Goal: Feedback & Contribution: Contribute content

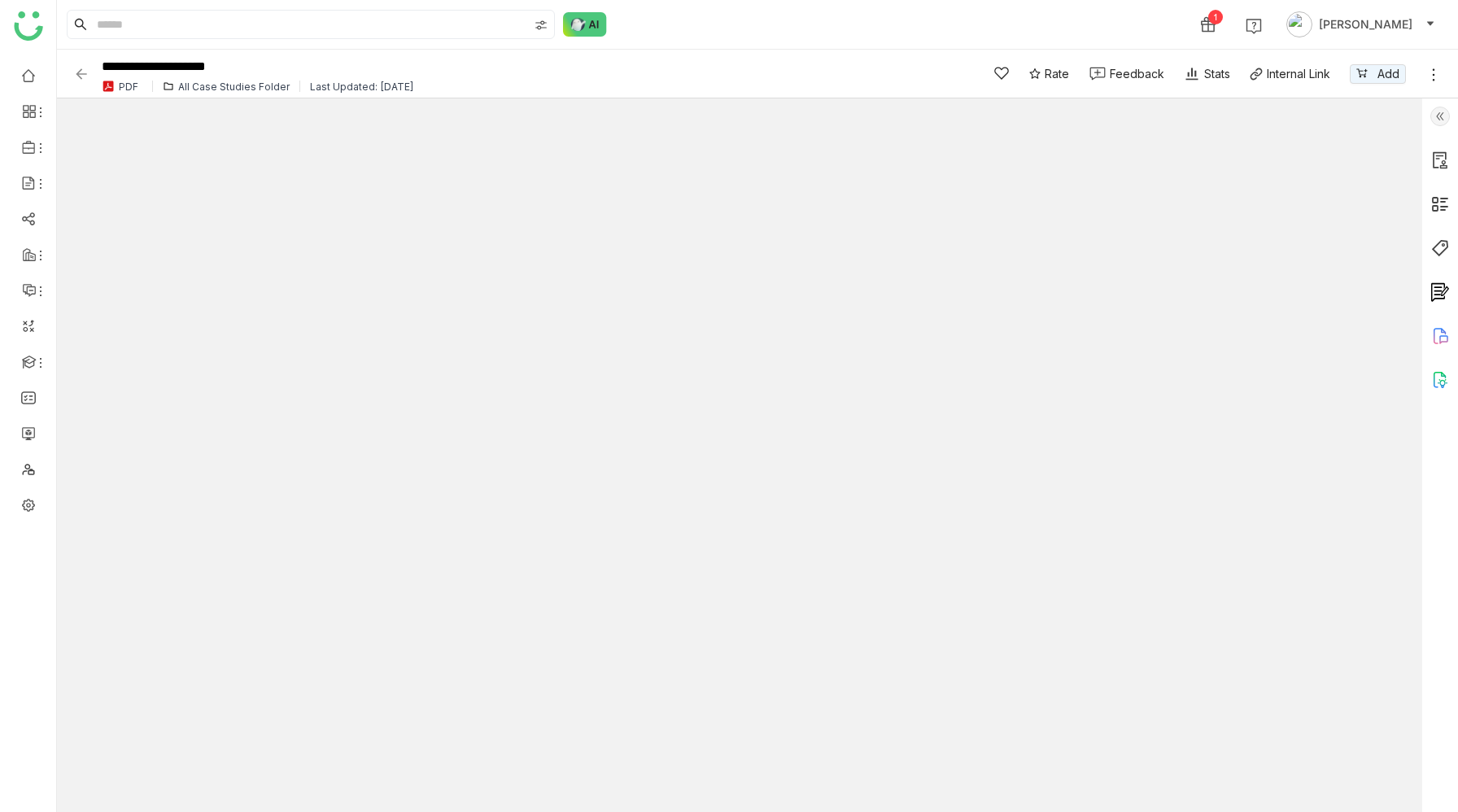
click at [1447, 119] on img at bounding box center [1440, 115] width 19 height 19
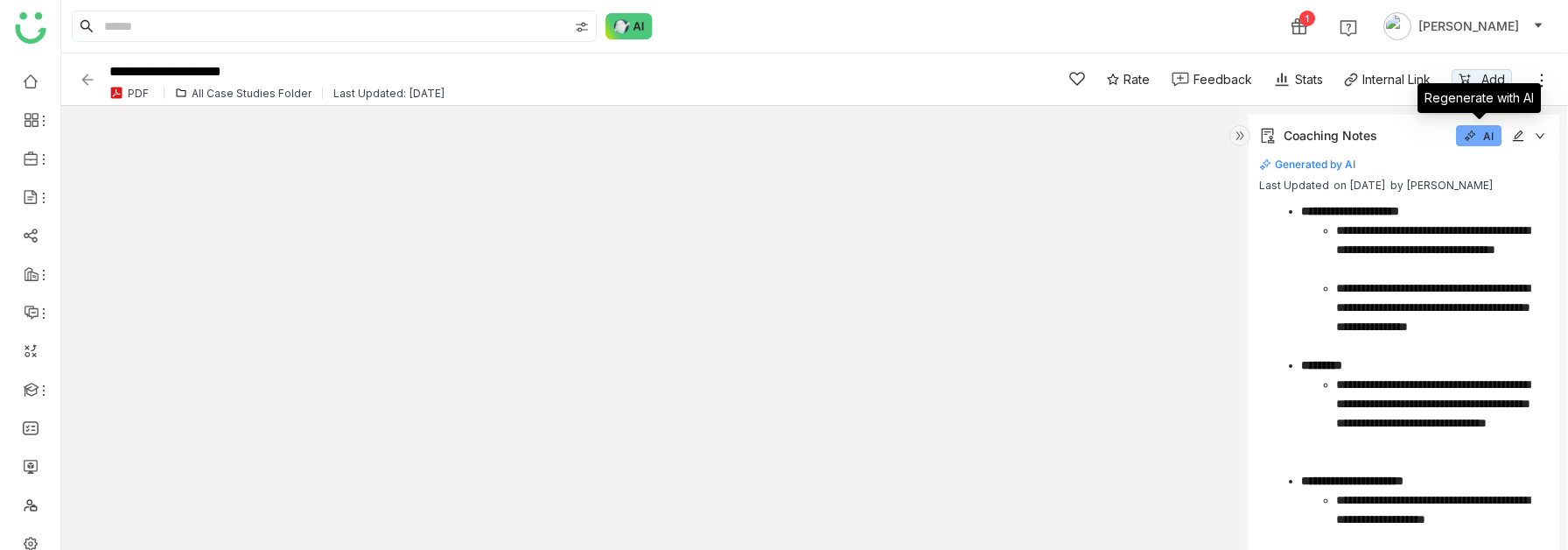
click at [1472, 140] on icon at bounding box center [1470, 135] width 12 height 12
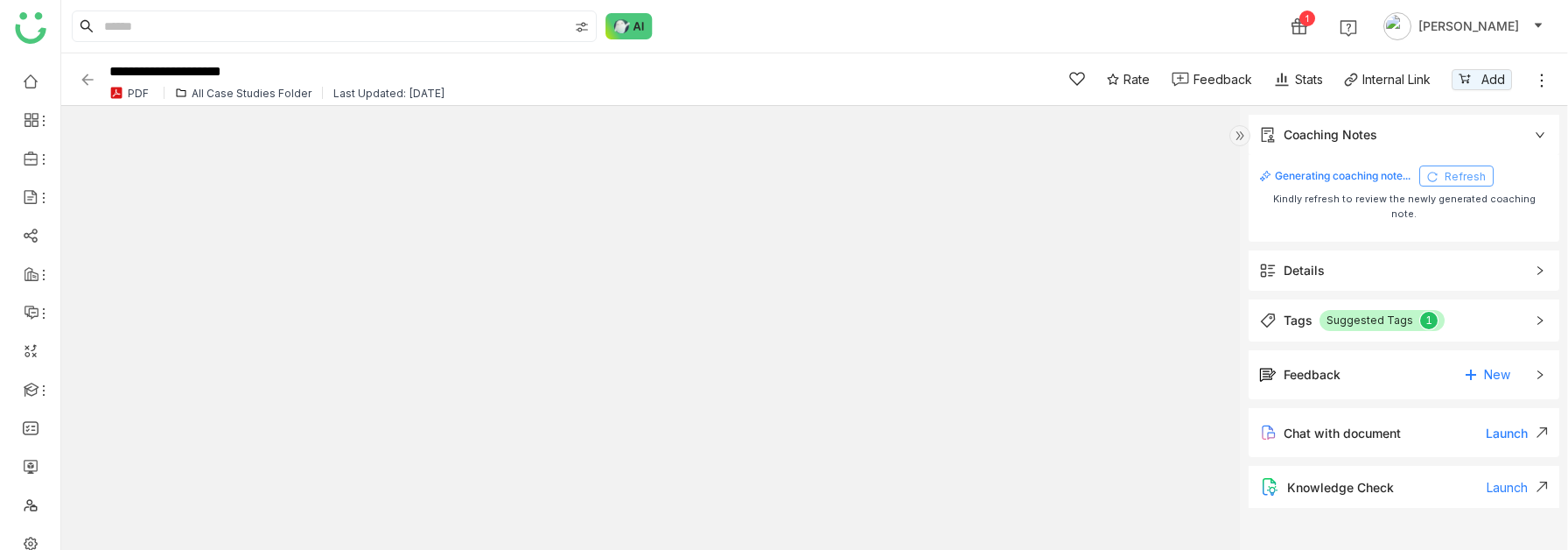
click at [1447, 179] on span "Refresh" at bounding box center [1466, 176] width 41 height 14
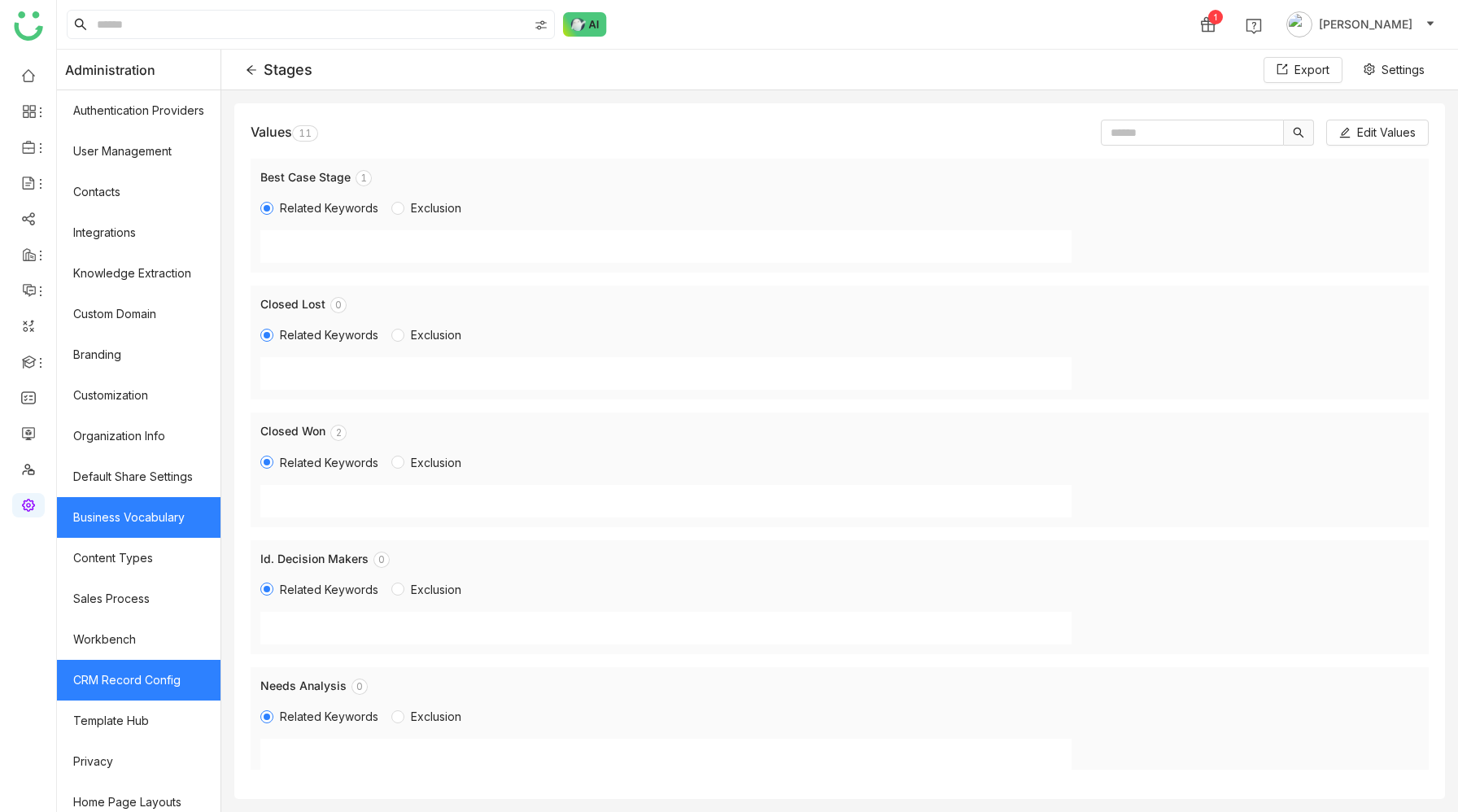
scroll to position [51, 0]
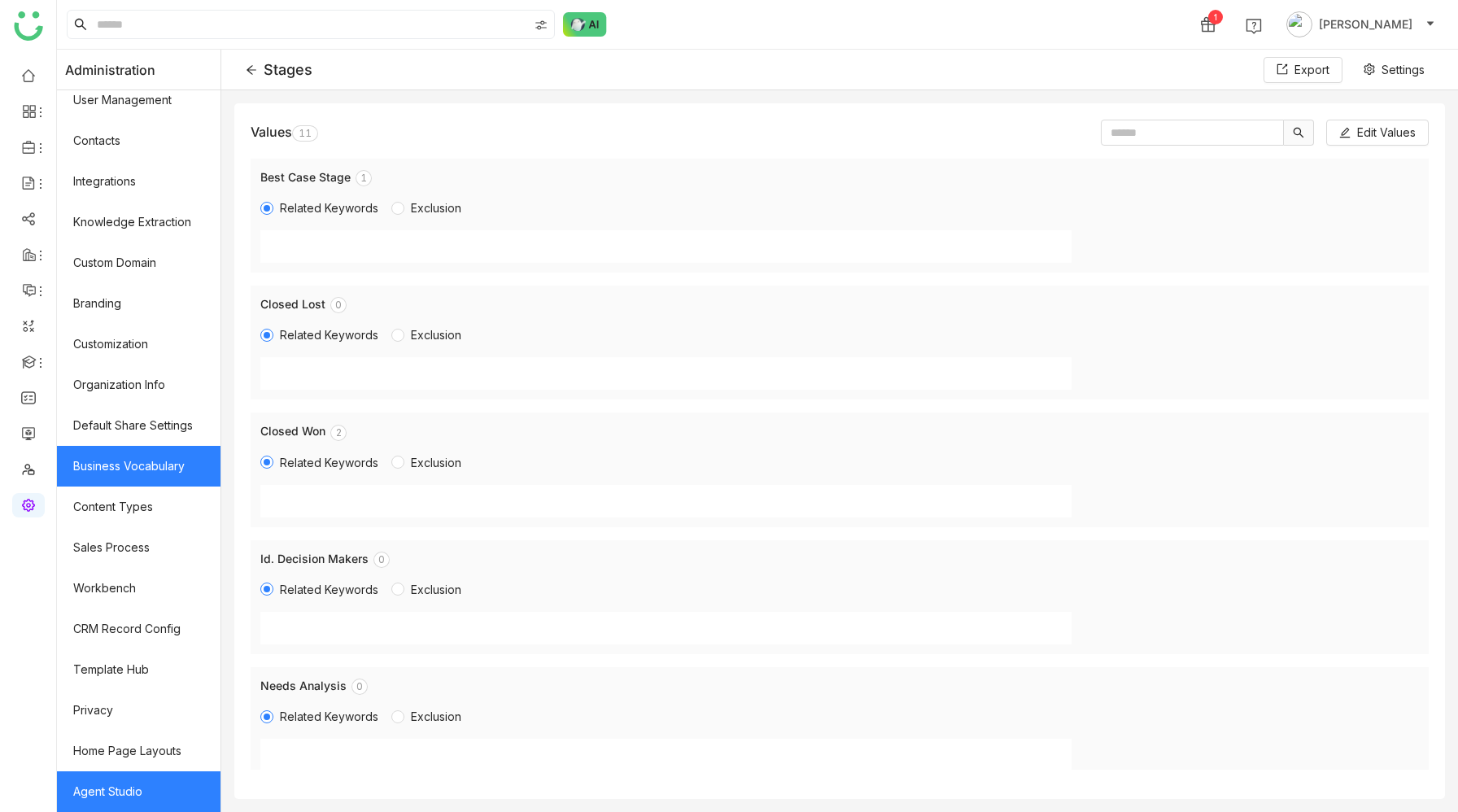
click at [114, 797] on link "Agent Studio" at bounding box center [138, 791] width 164 height 40
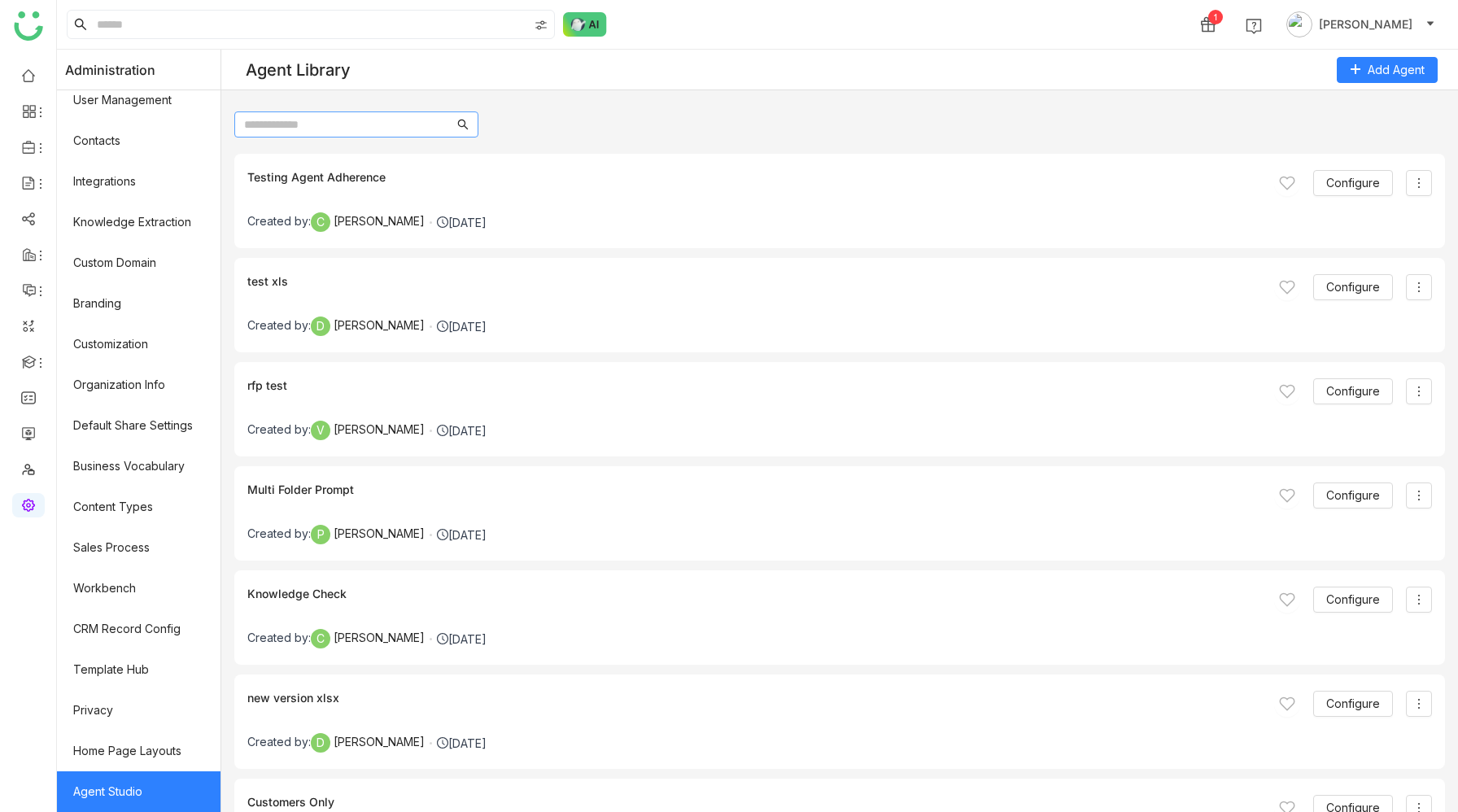
click at [317, 129] on input "text" at bounding box center [349, 125] width 210 height 18
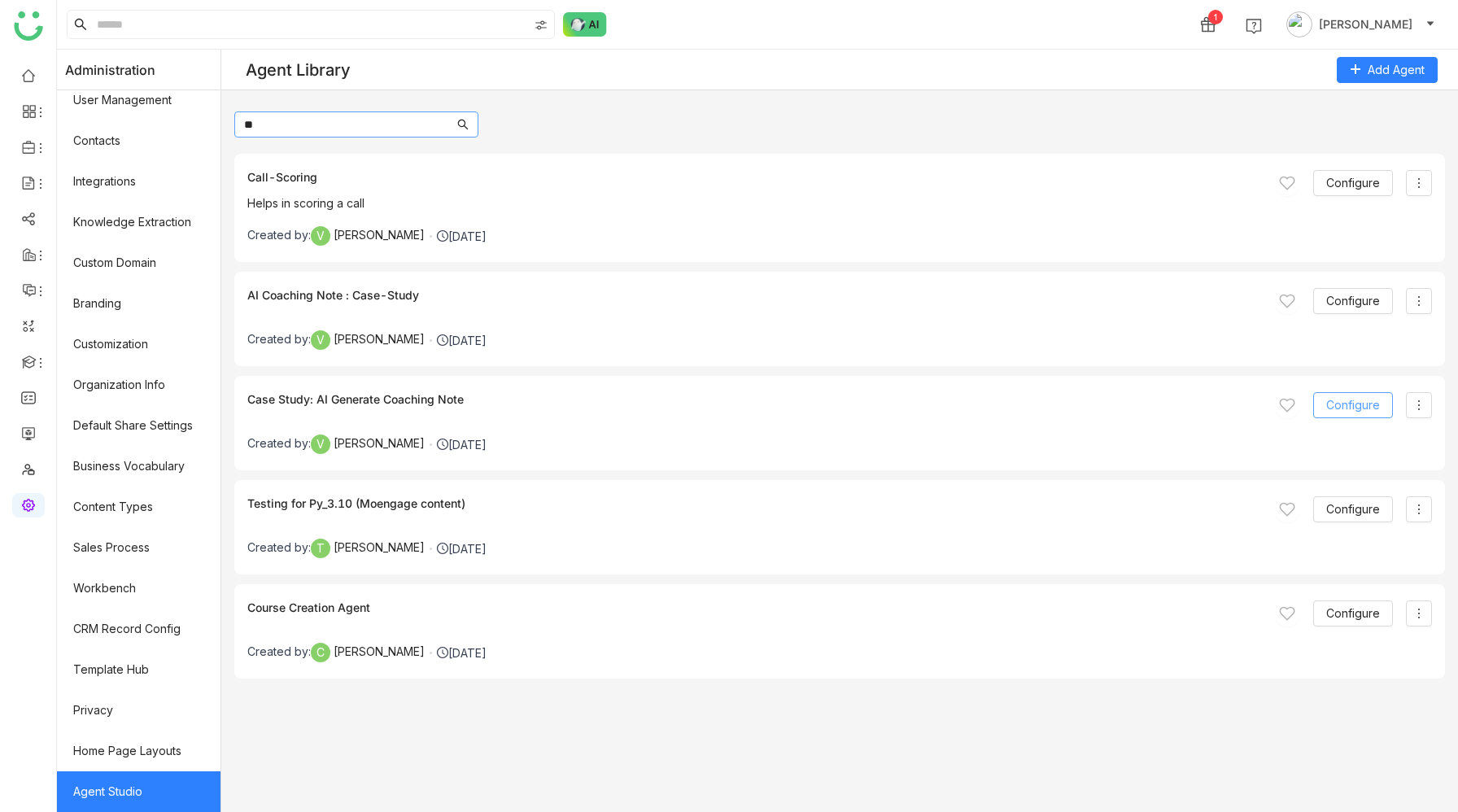
type input "**"
click at [1337, 402] on span "Configure" at bounding box center [1353, 406] width 54 height 18
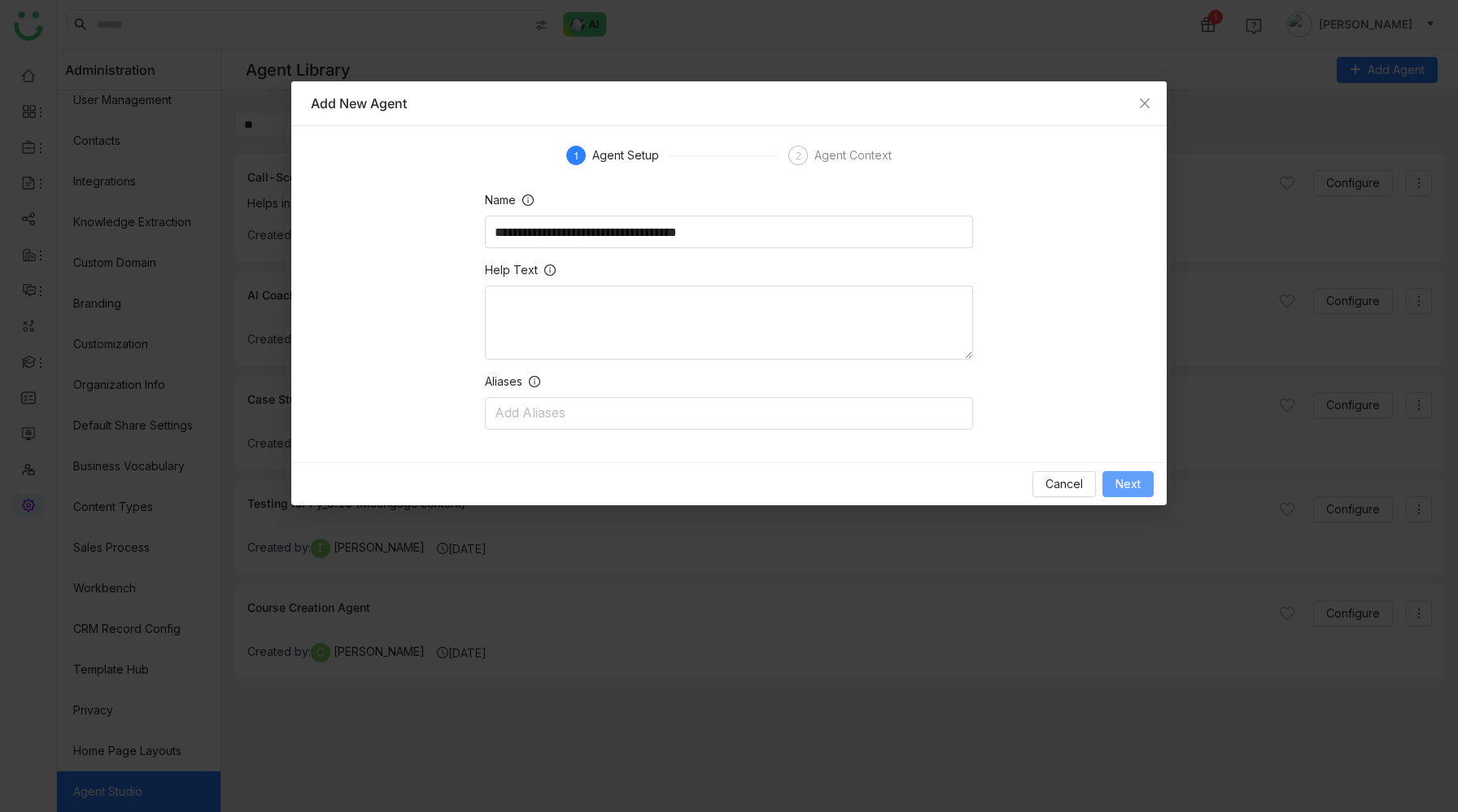
click at [1140, 484] on button "Next" at bounding box center [1128, 483] width 51 height 26
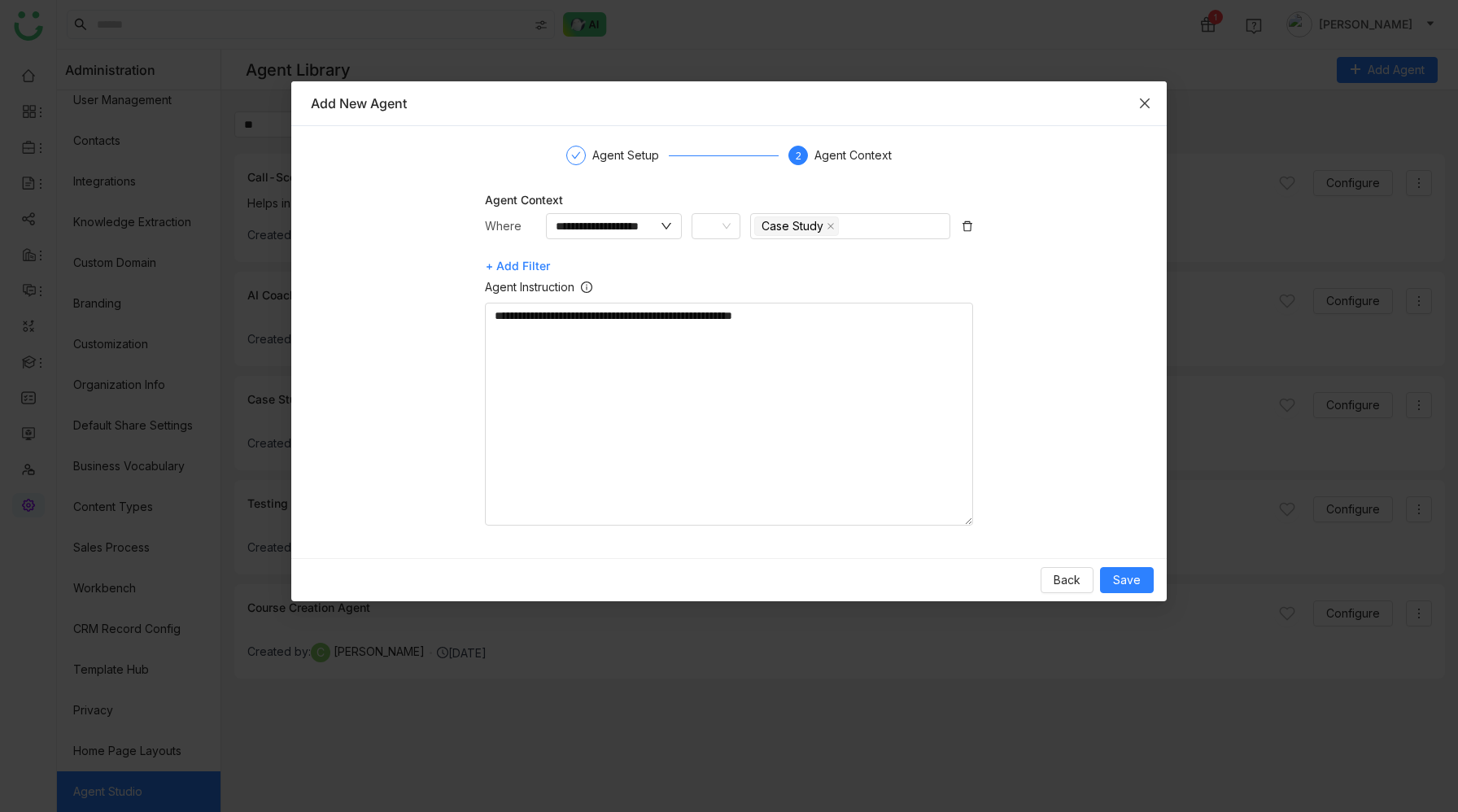
click at [1146, 104] on icon "Close" at bounding box center [1144, 103] width 10 height 10
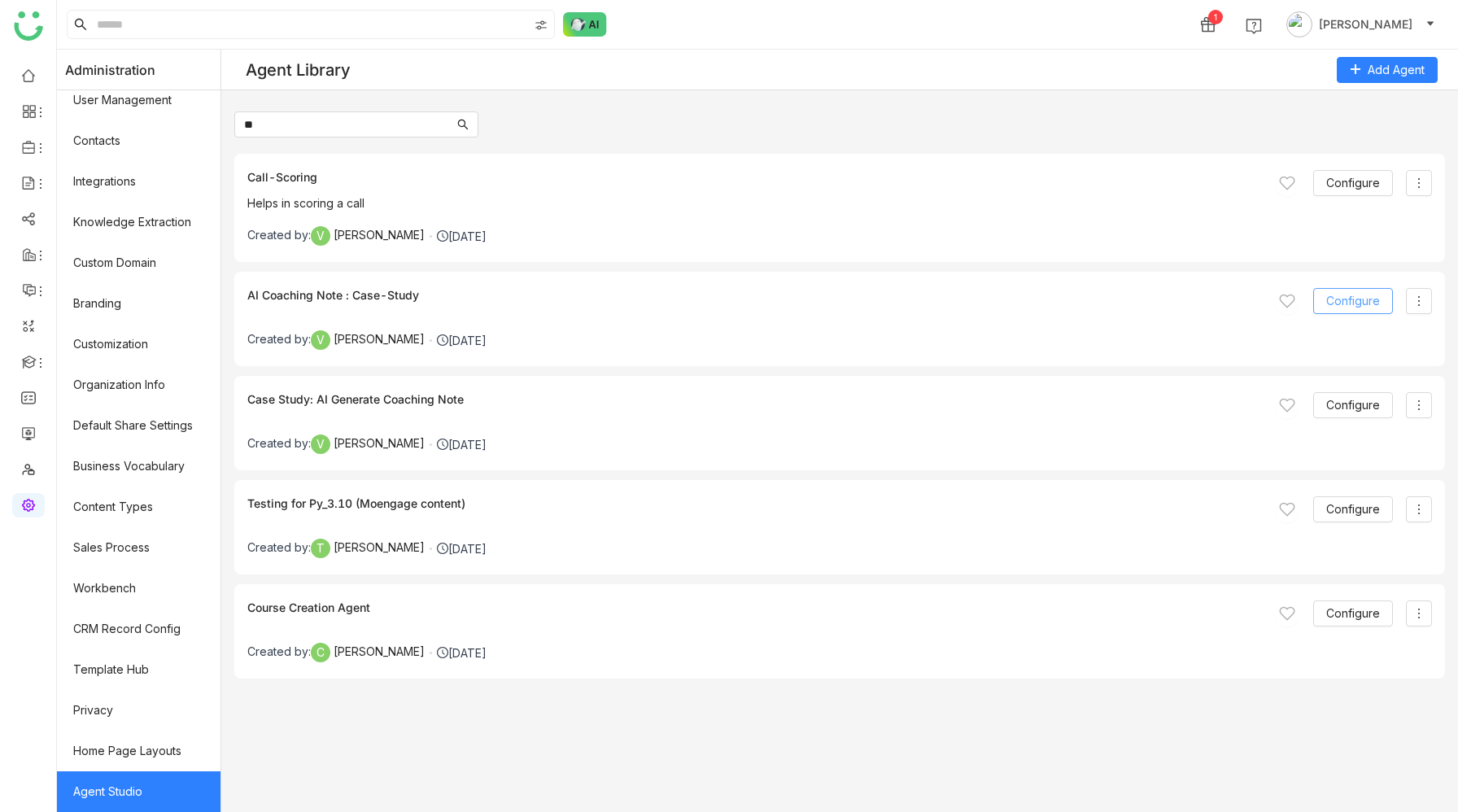
click at [1341, 302] on span "Configure" at bounding box center [1353, 301] width 54 height 18
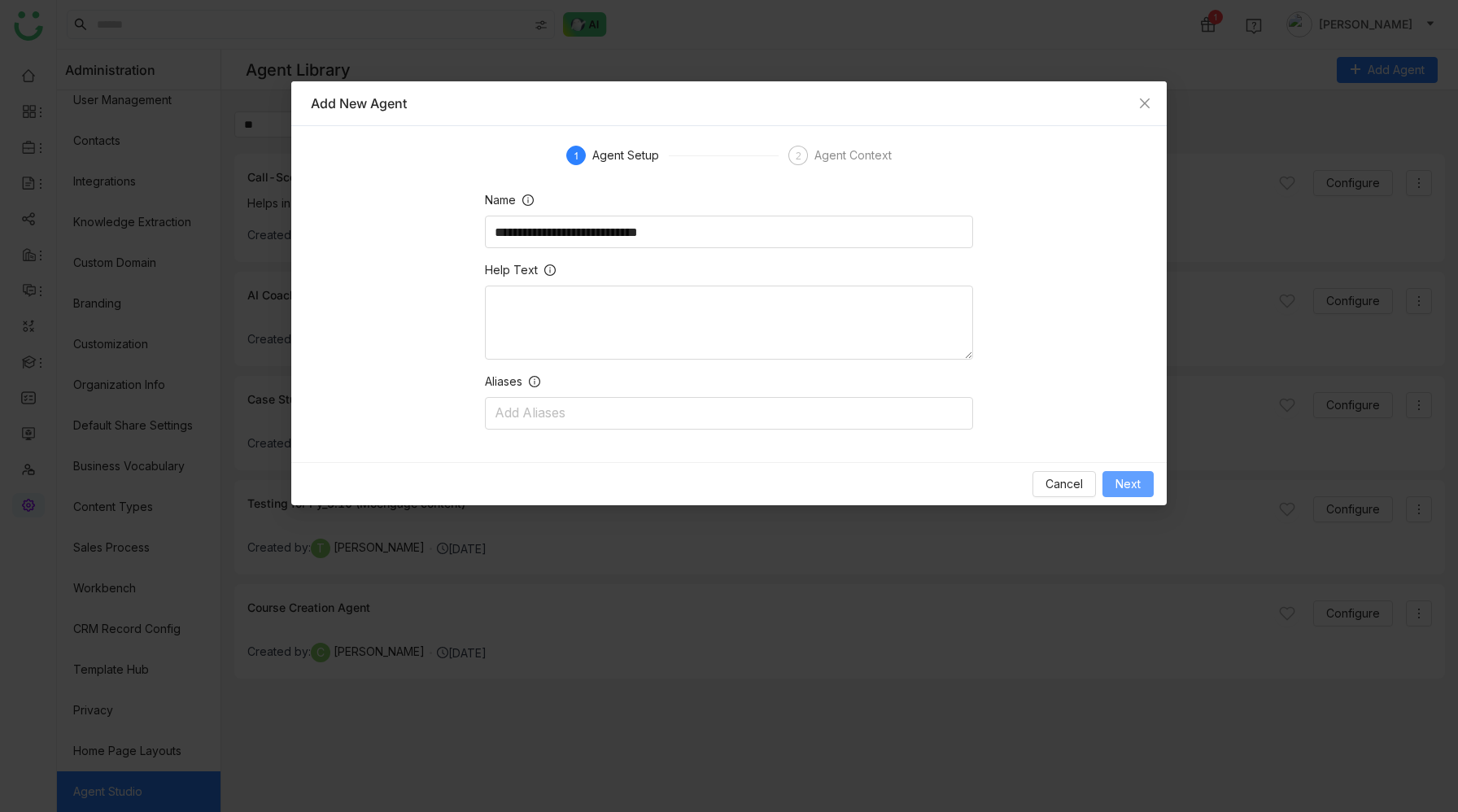
click at [1132, 481] on span "Next" at bounding box center [1128, 484] width 26 height 18
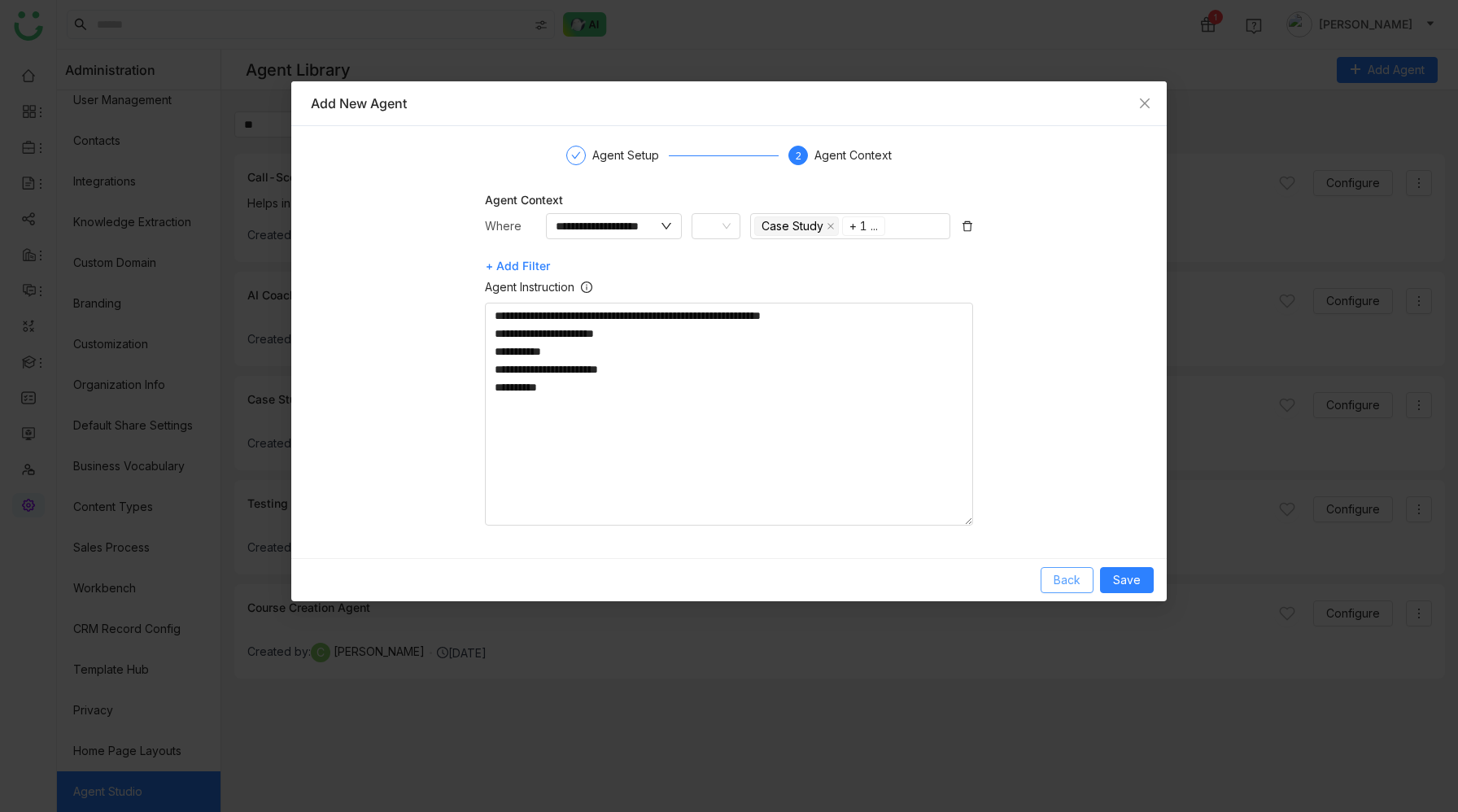
click at [1083, 579] on button "Back" at bounding box center [1067, 579] width 53 height 26
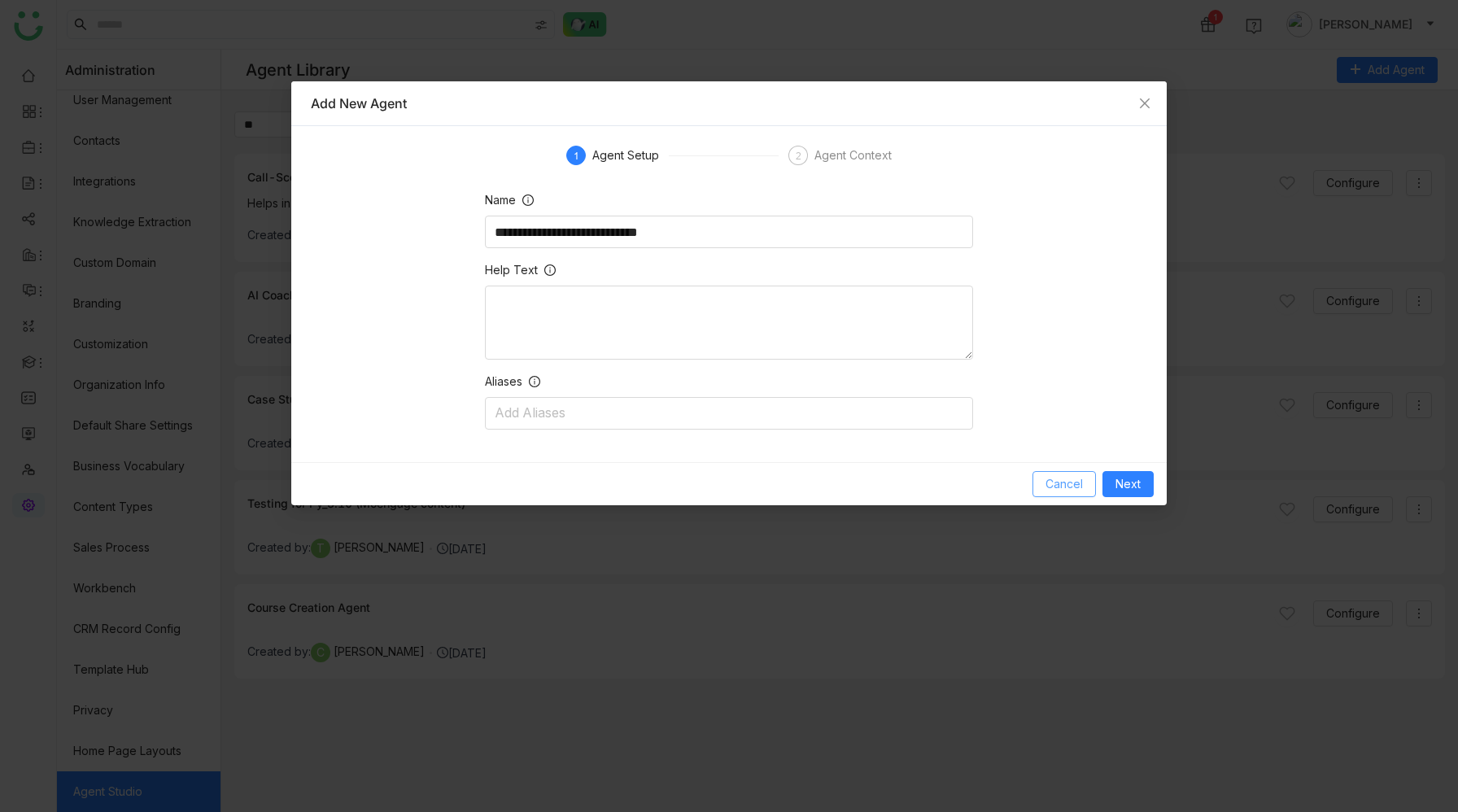
click at [1061, 478] on span "Cancel" at bounding box center [1064, 484] width 38 height 18
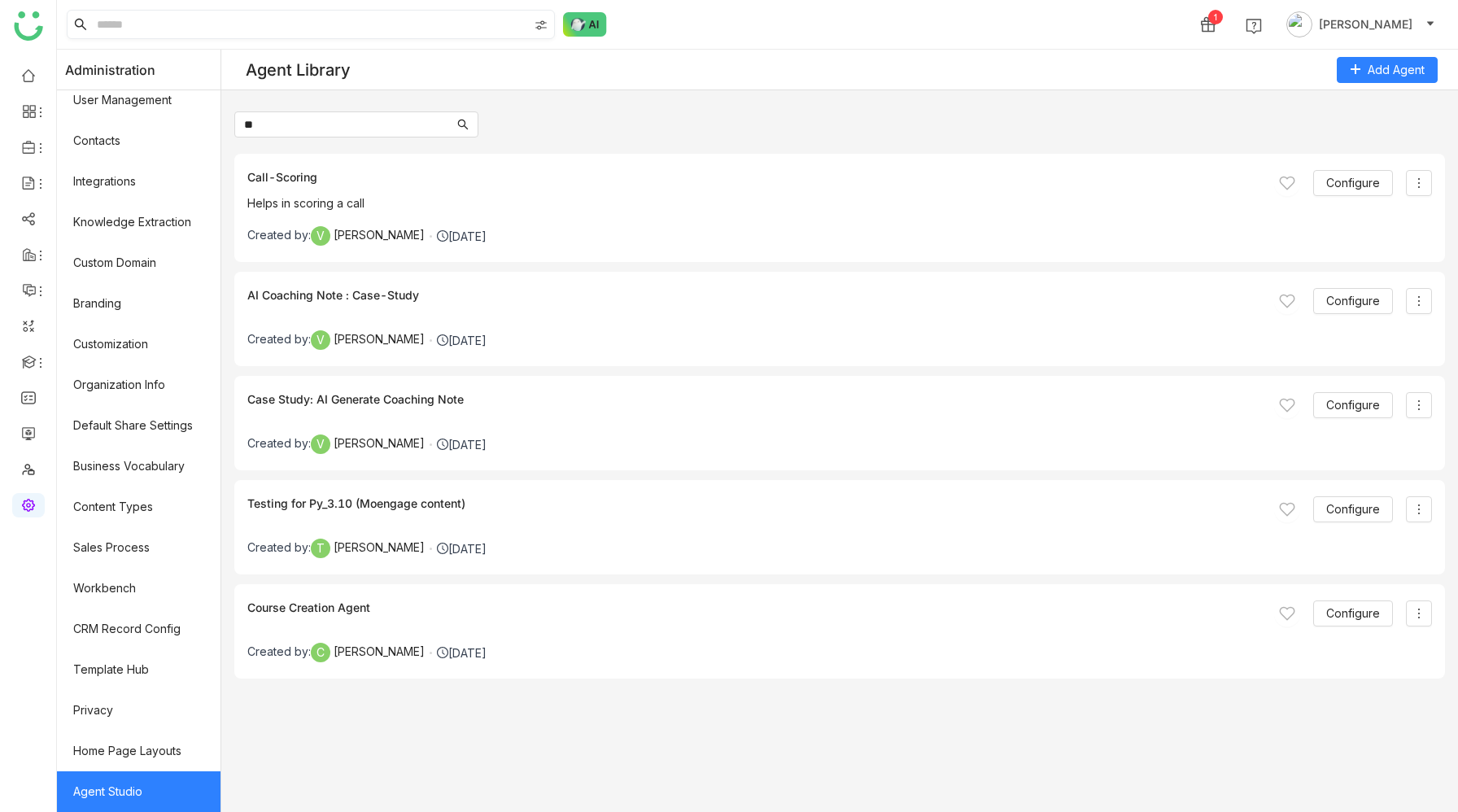
click at [128, 31] on input at bounding box center [310, 25] width 434 height 27
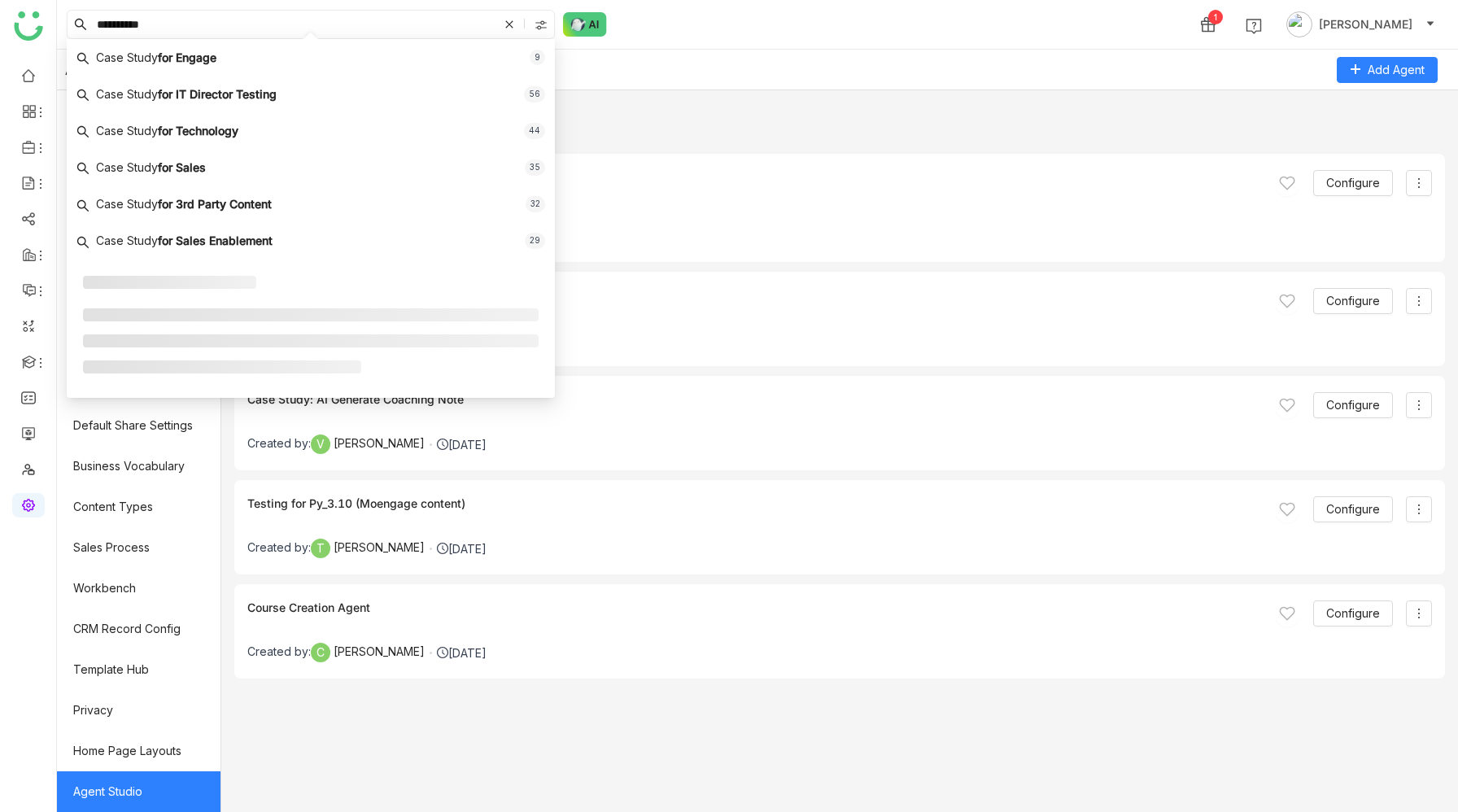
type input "**********"
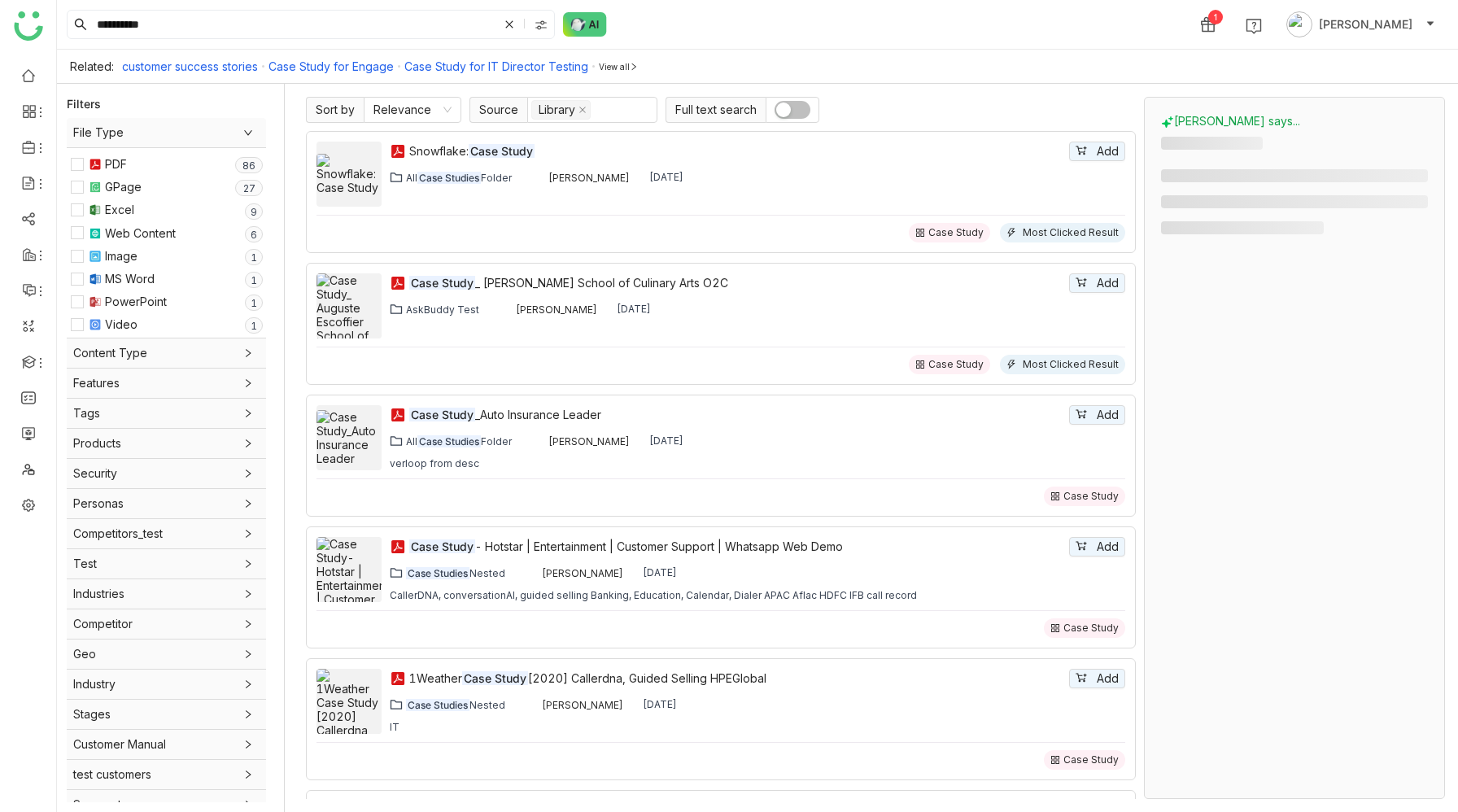
click at [113, 348] on span "Content Type" at bounding box center [166, 353] width 186 height 18
click at [84, 384] on div "Case Study 99+" at bounding box center [164, 384] width 187 height 18
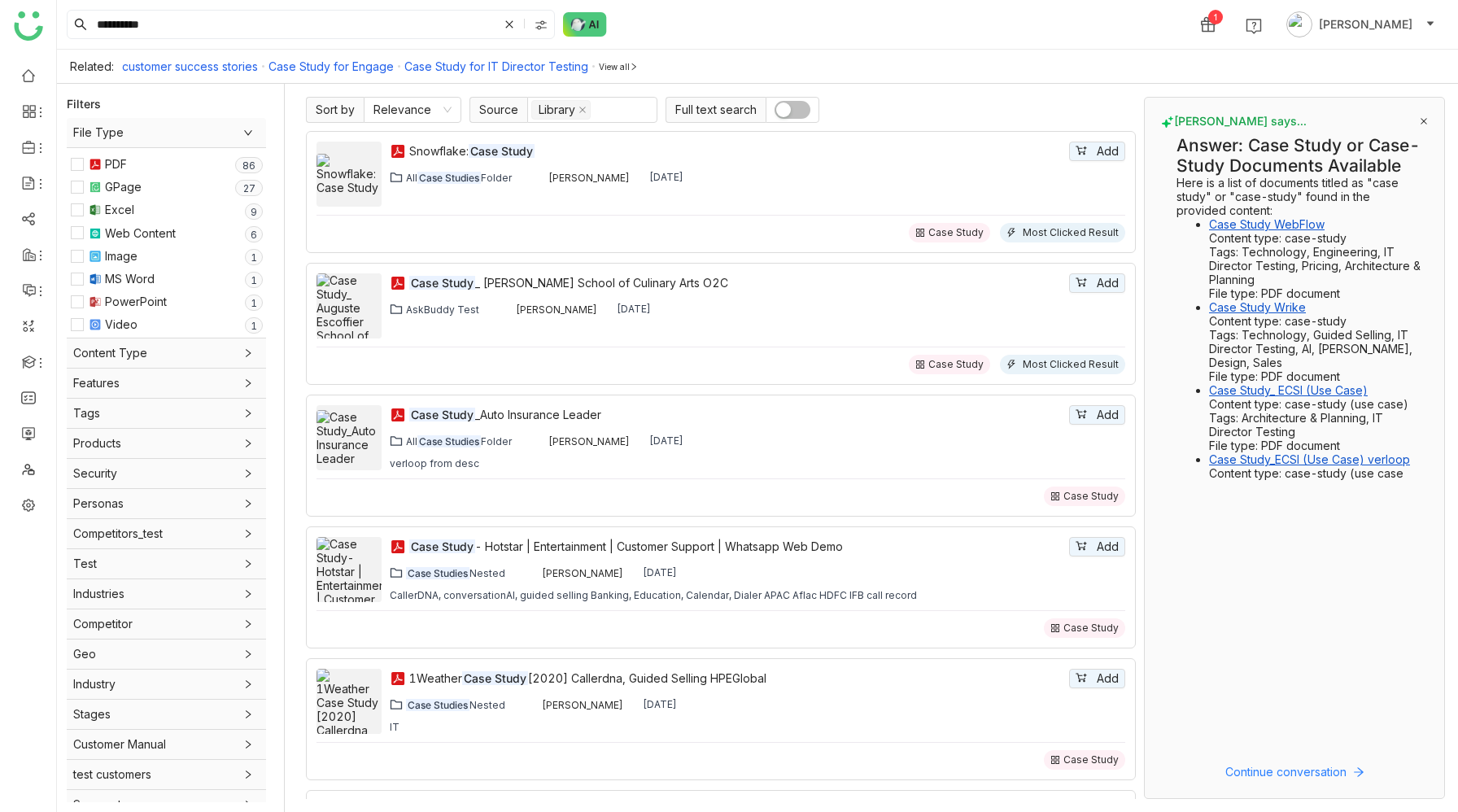
click at [91, 352] on span "Content Type" at bounding box center [166, 353] width 186 height 18
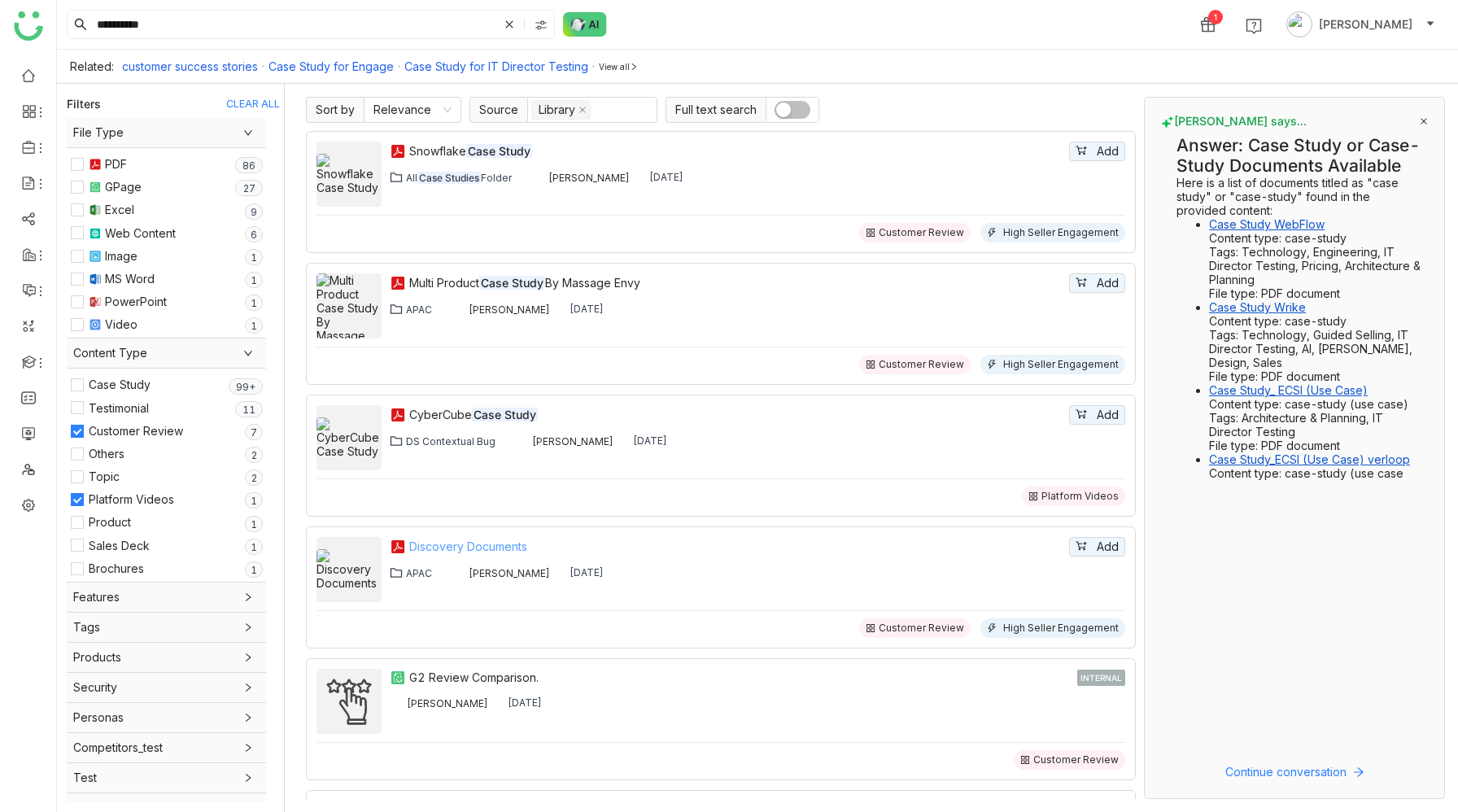
click at [761, 546] on div "Discovery Documents" at bounding box center [737, 547] width 657 height 18
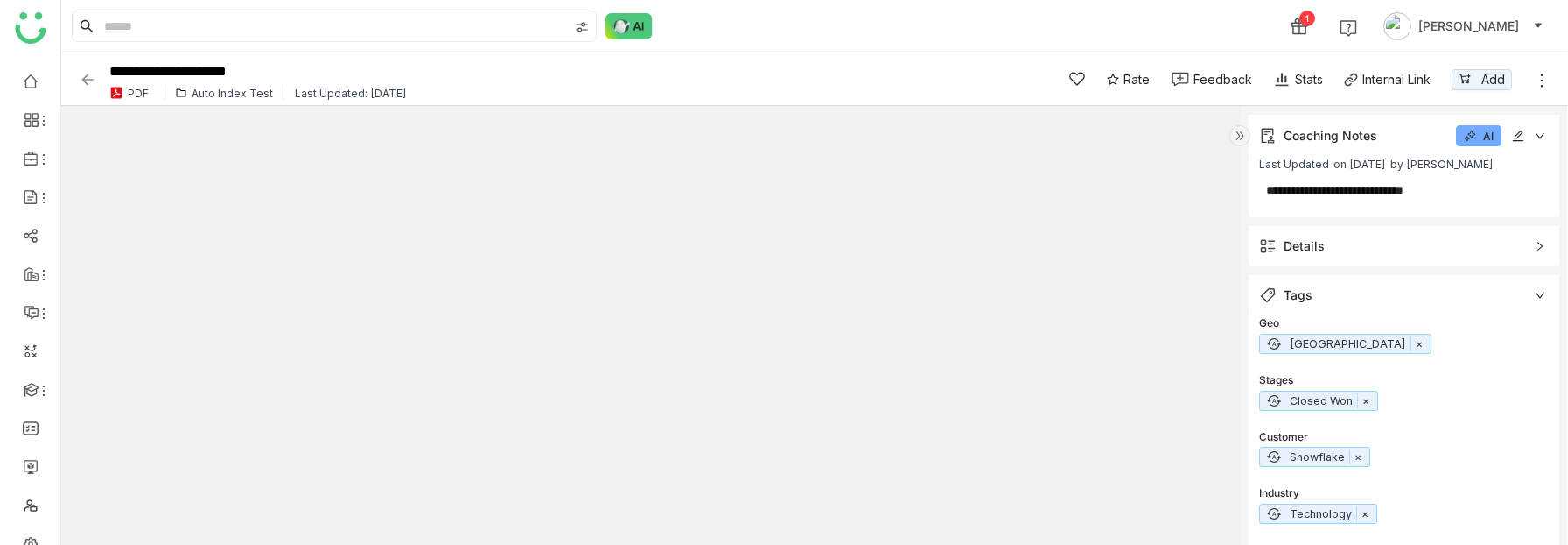
click at [223, 90] on div "Auto Index Test" at bounding box center [232, 93] width 82 height 13
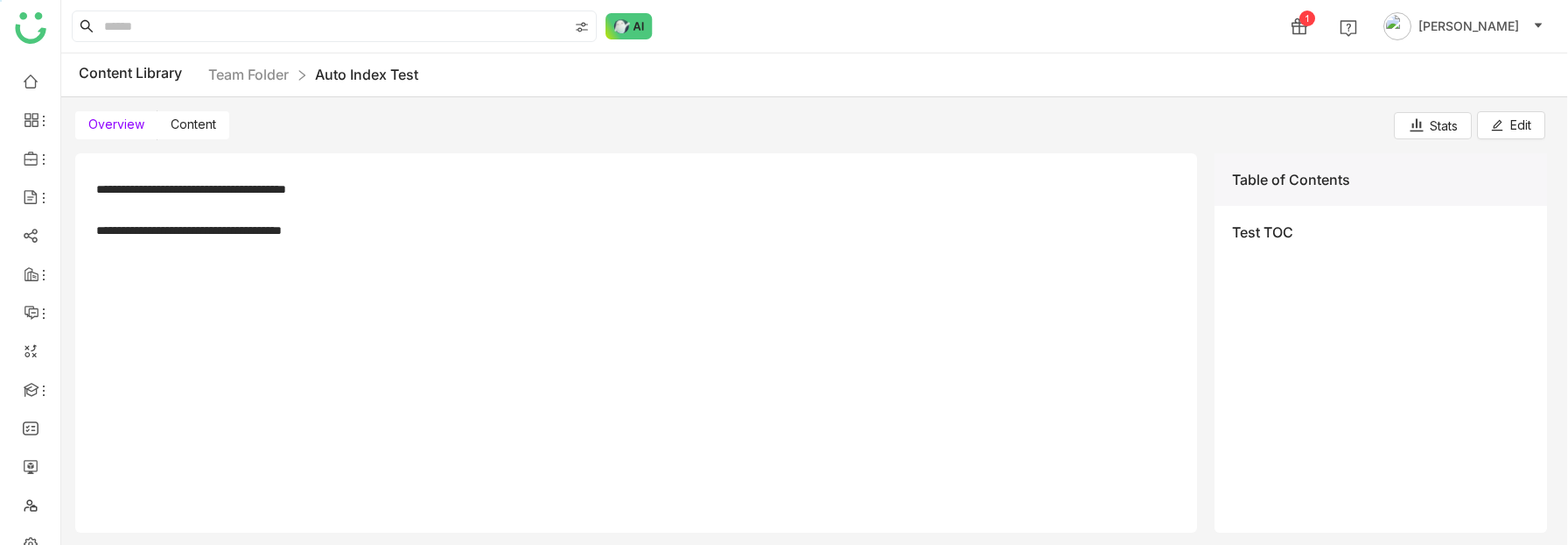
click at [203, 126] on span "Content" at bounding box center [193, 123] width 45 height 15
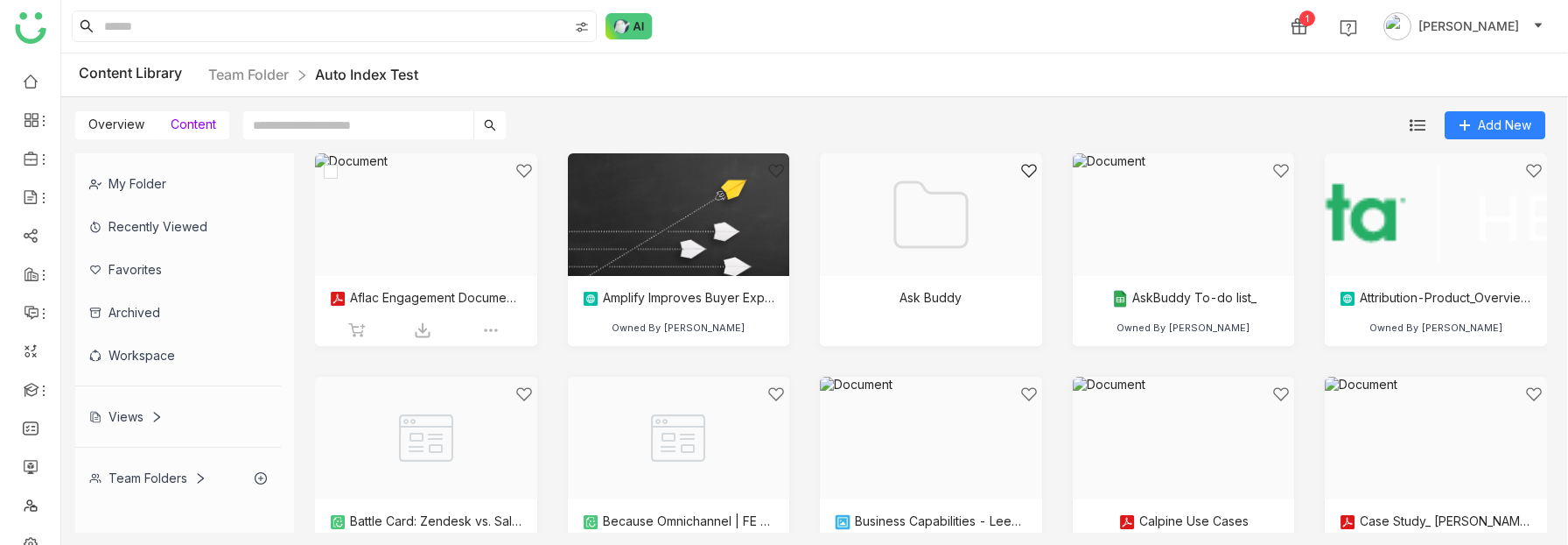
click at [425, 231] on div at bounding box center [420, 236] width 192 height 149
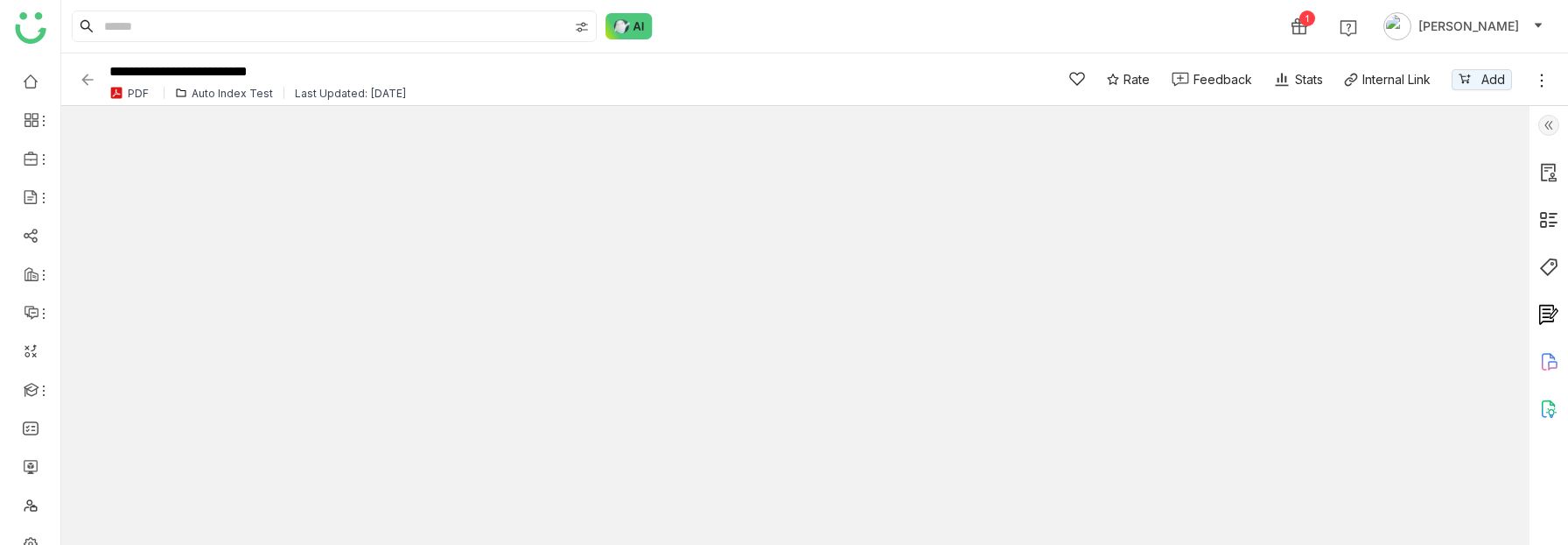
click at [1542, 81] on icon at bounding box center [1541, 81] width 18 height 18
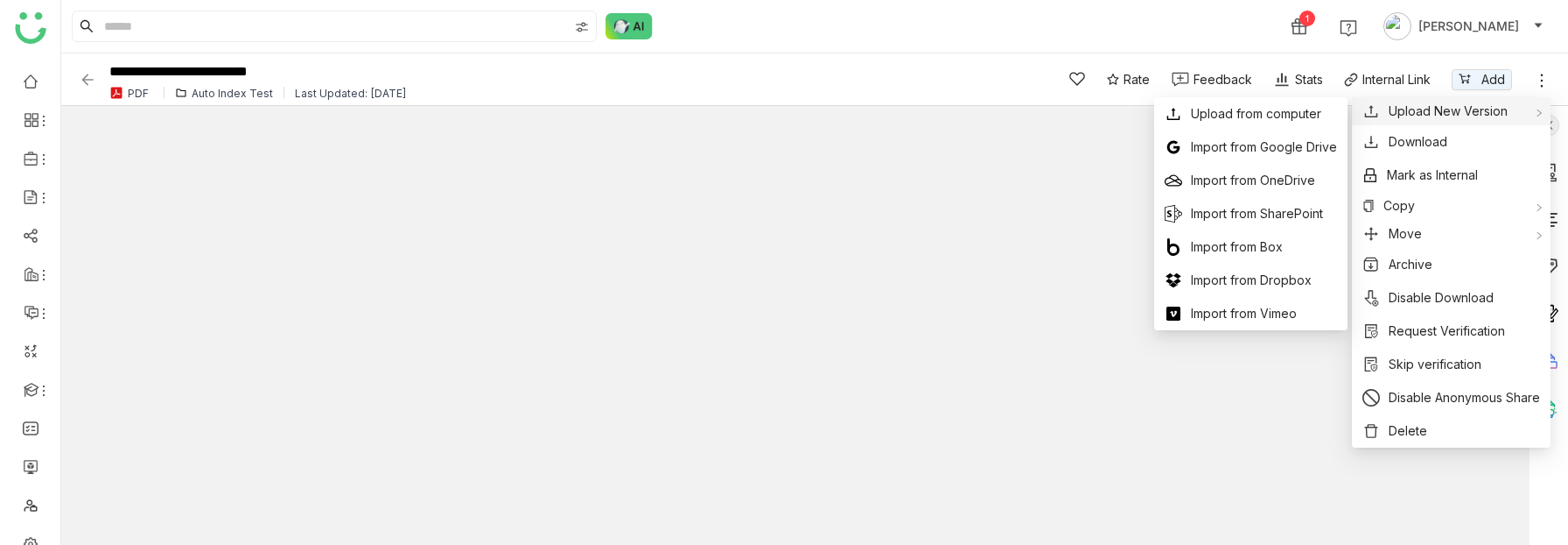
click at [1457, 105] on span "Upload New Version" at bounding box center [1448, 111] width 119 height 20
click at [1317, 116] on span "Upload from computer" at bounding box center [1256, 114] width 130 height 20
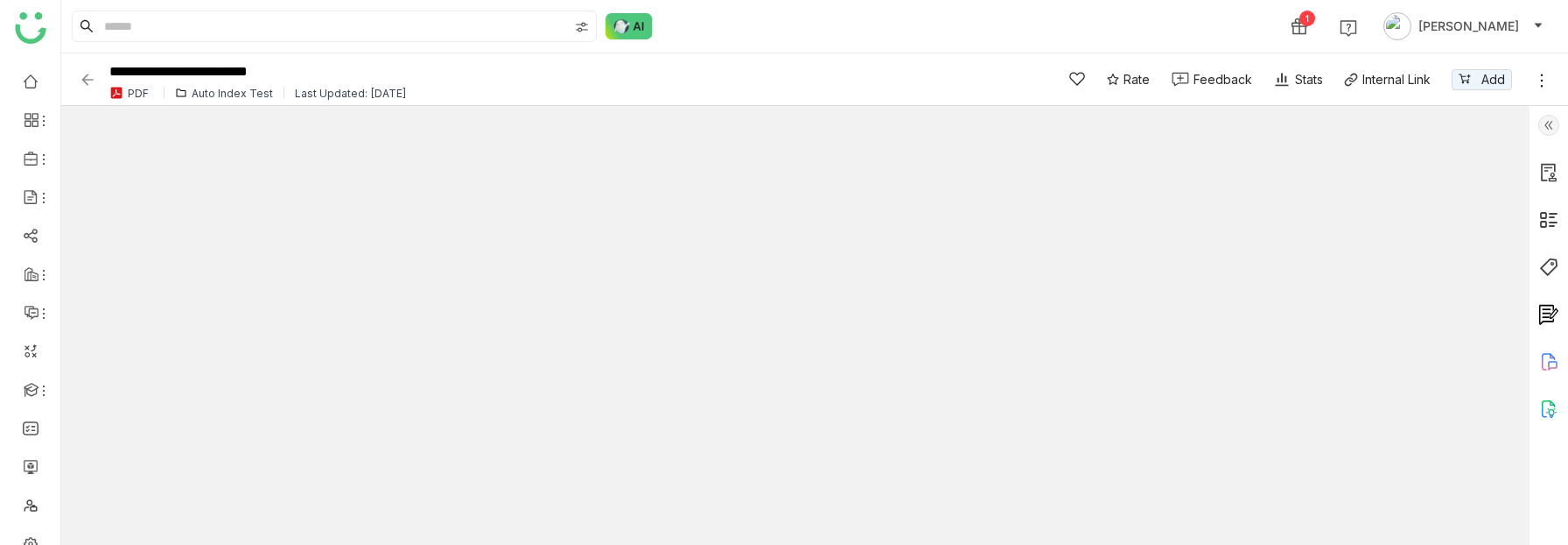
click at [1550, 124] on img at bounding box center [1548, 124] width 21 height 21
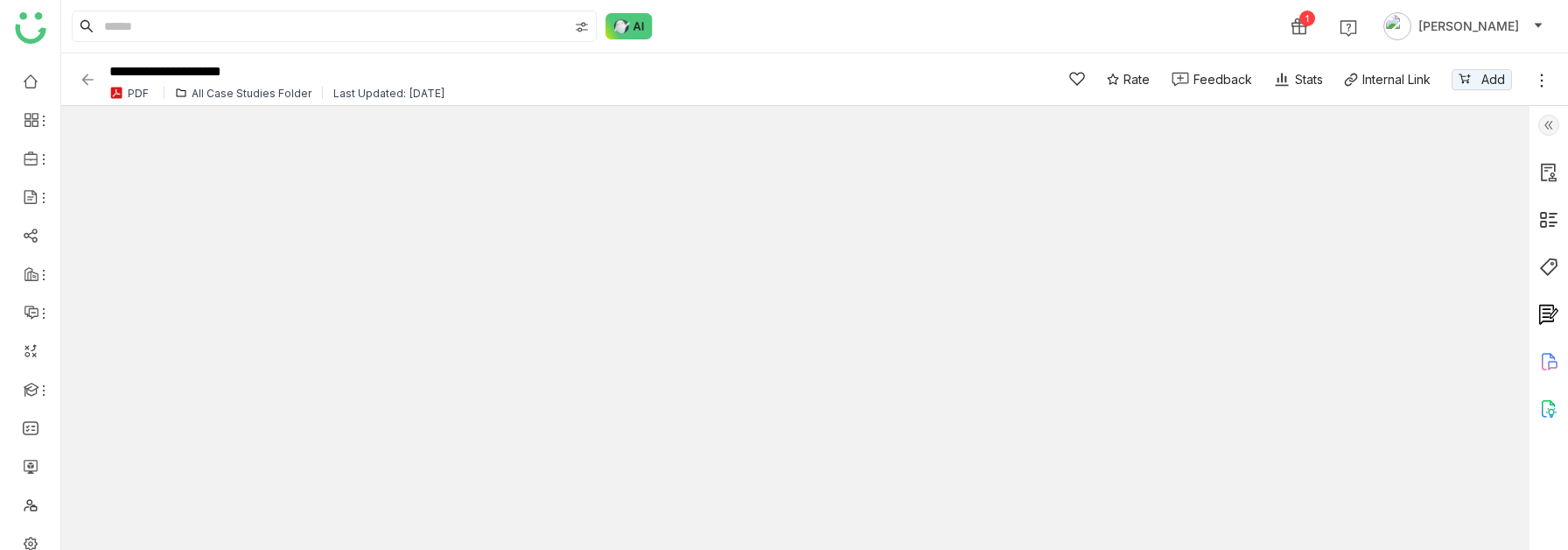
click at [1549, 121] on img at bounding box center [1548, 124] width 21 height 21
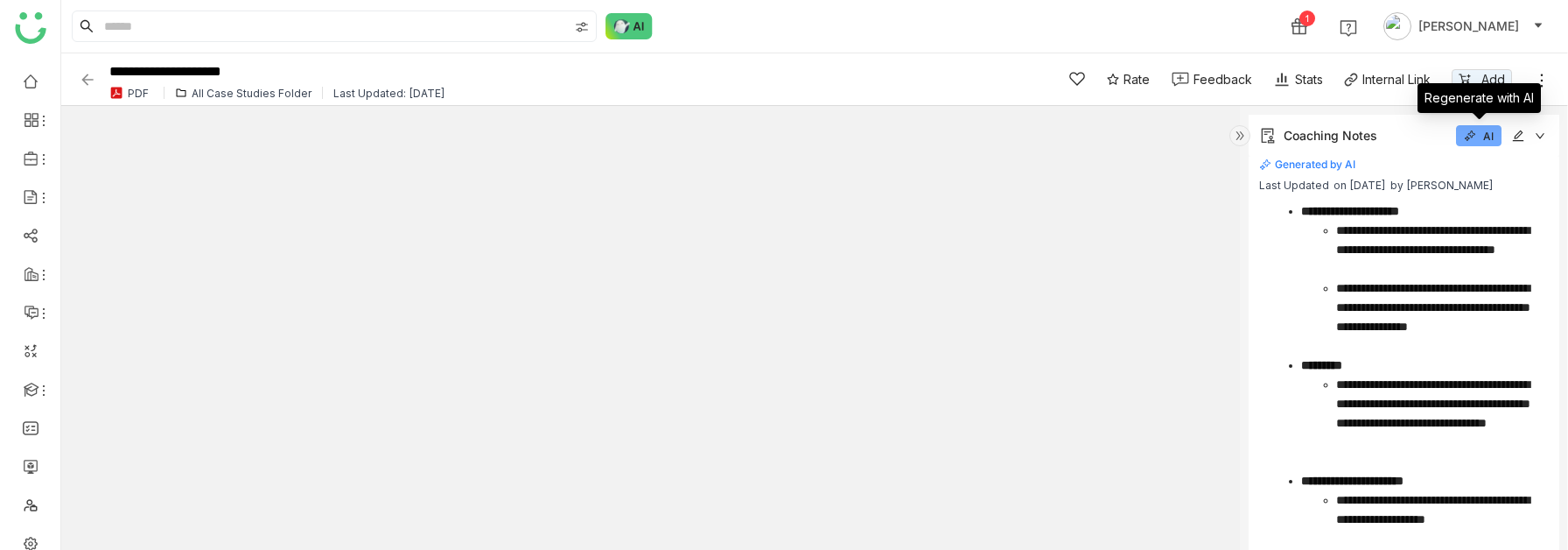
click at [1474, 135] on icon at bounding box center [1471, 134] width 8 height 8
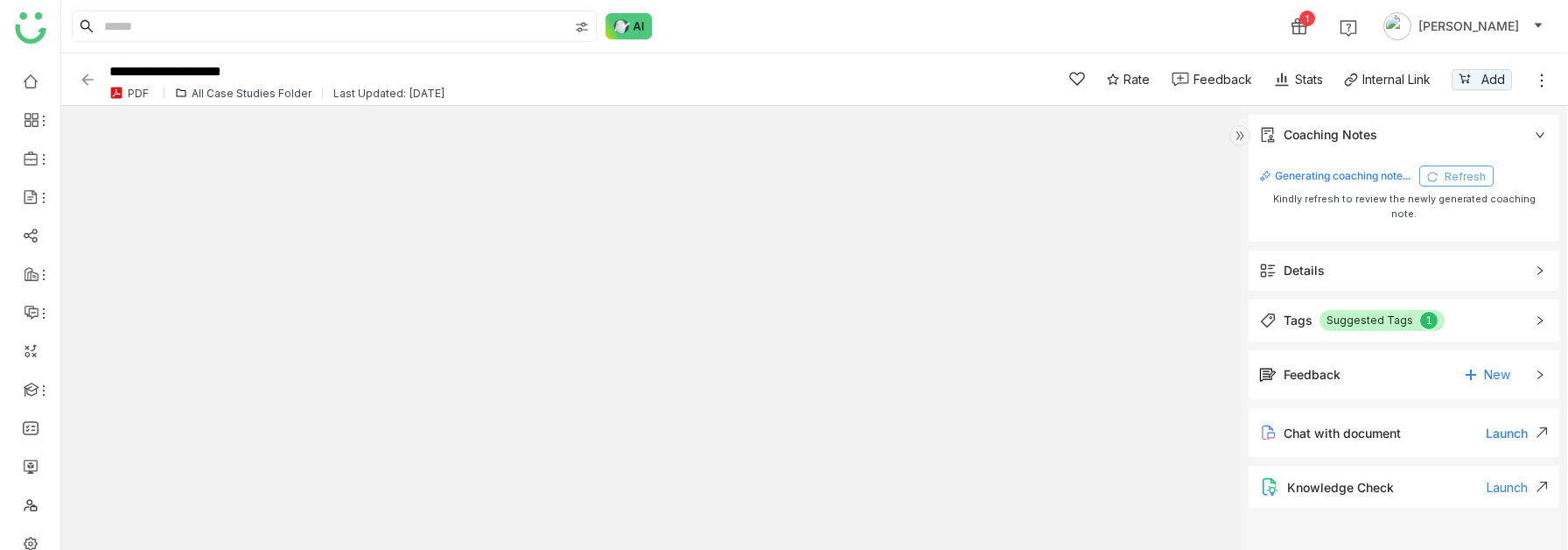
click at [1451, 178] on span "Refresh" at bounding box center [1466, 176] width 41 height 14
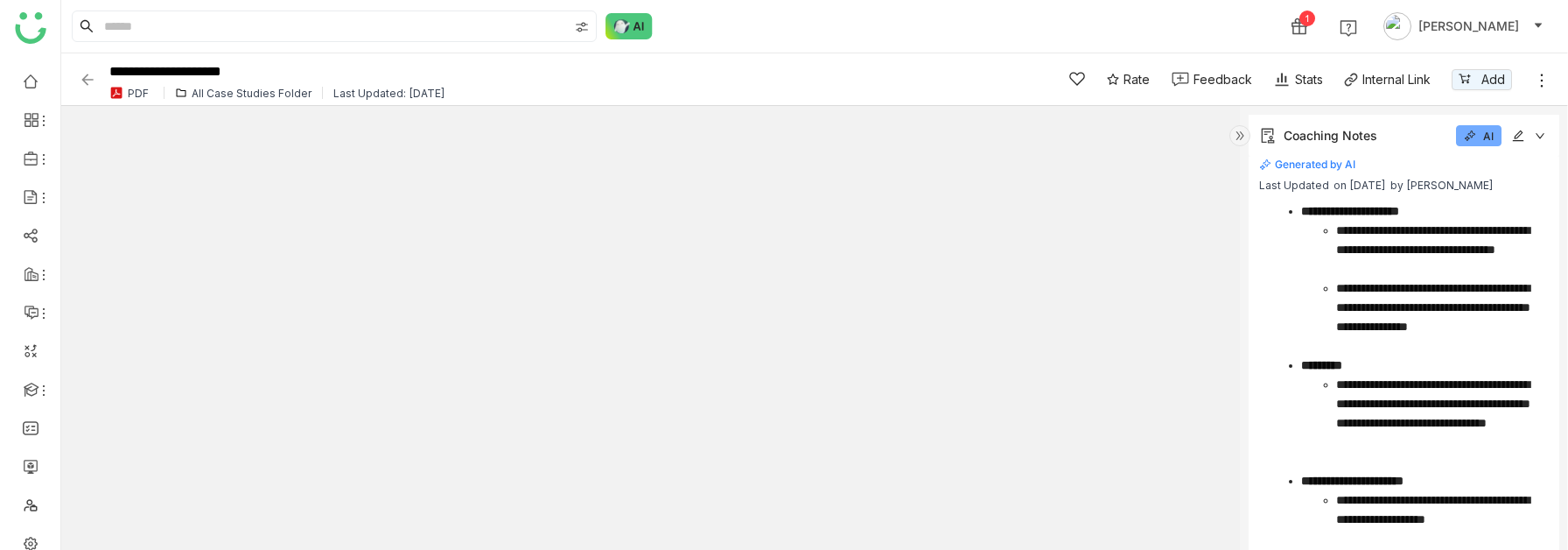
click at [1526, 138] on div "Coaching Notes AI" at bounding box center [1404, 135] width 310 height 42
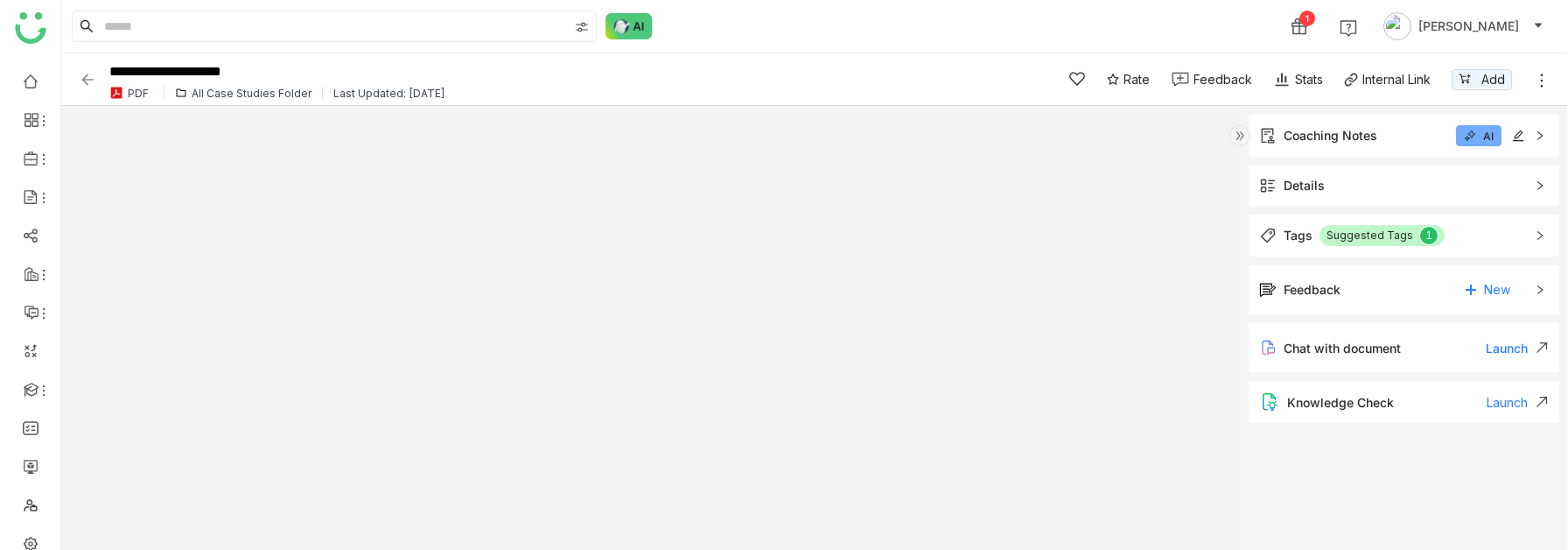
click at [1517, 135] on icon at bounding box center [1518, 135] width 12 height 12
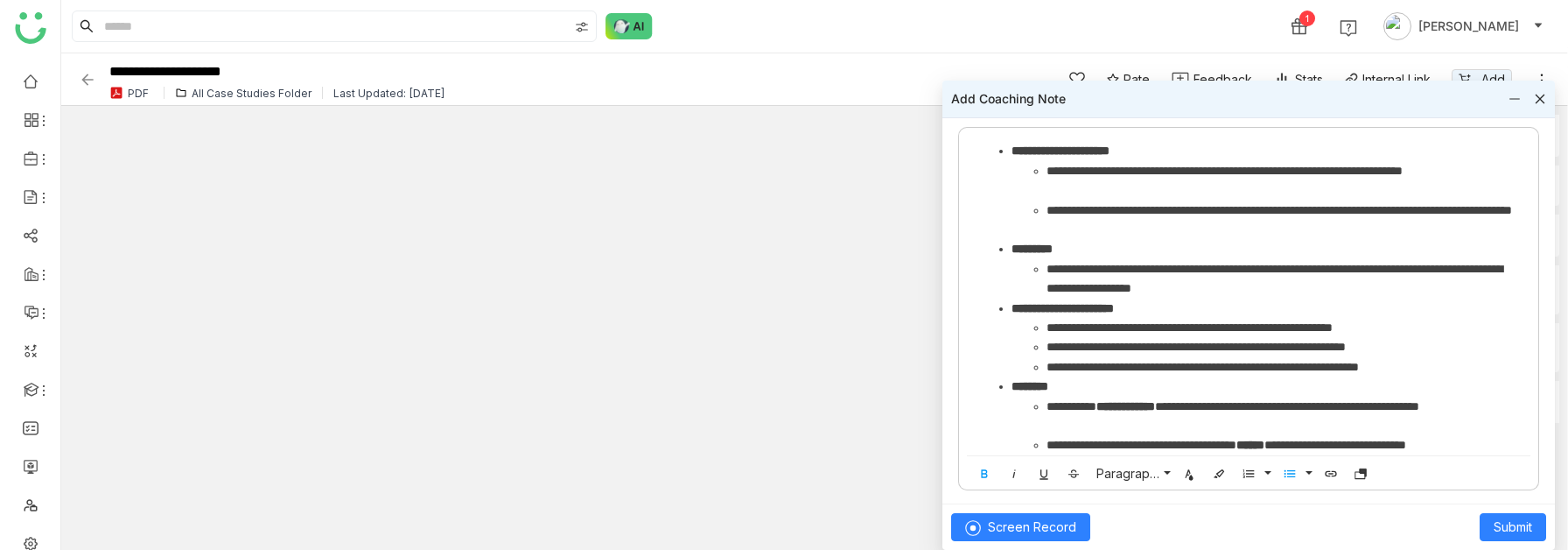
scroll to position [184, 0]
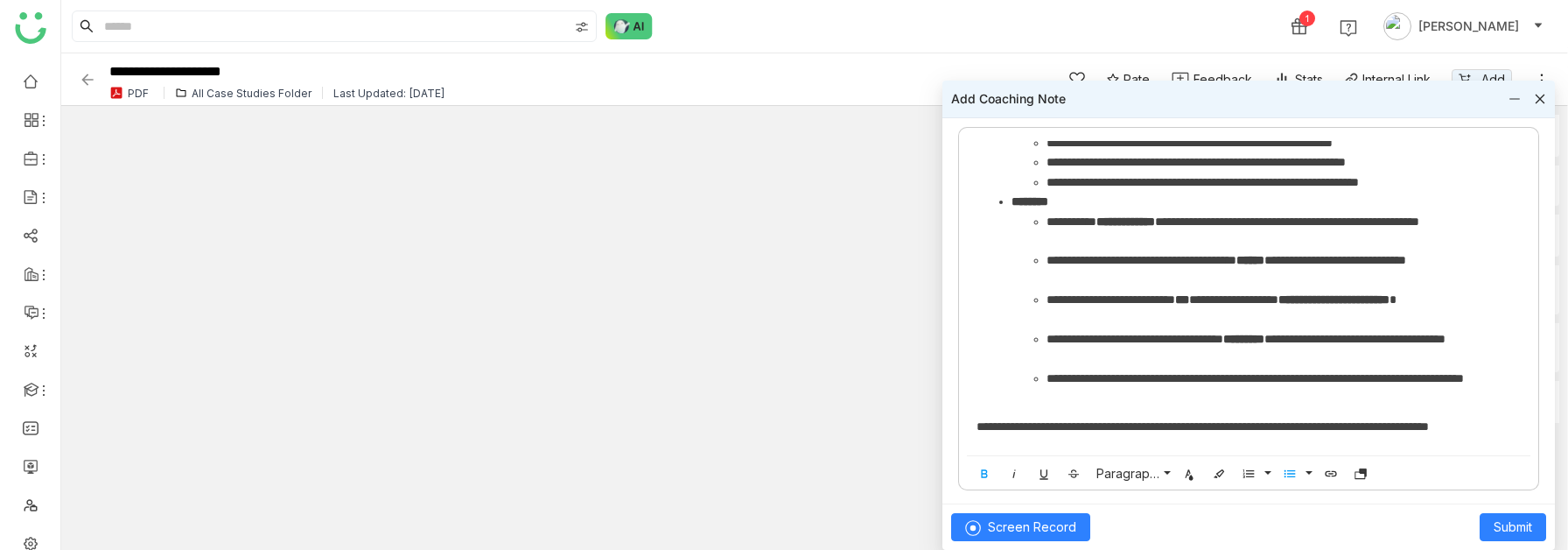
click at [1467, 425] on p "**********" at bounding box center [1248, 437] width 545 height 39
click at [1519, 527] on span "Submit" at bounding box center [1512, 527] width 38 height 20
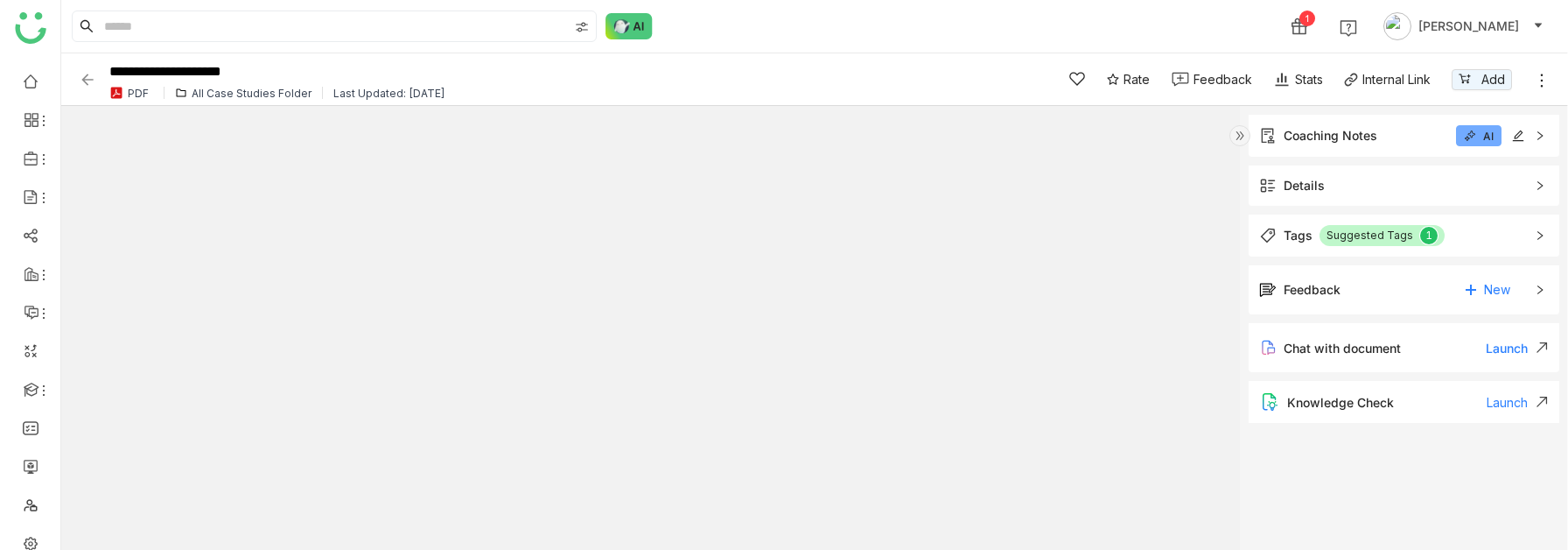
click at [1399, 145] on div "Coaching Notes AI" at bounding box center [1391, 135] width 265 height 21
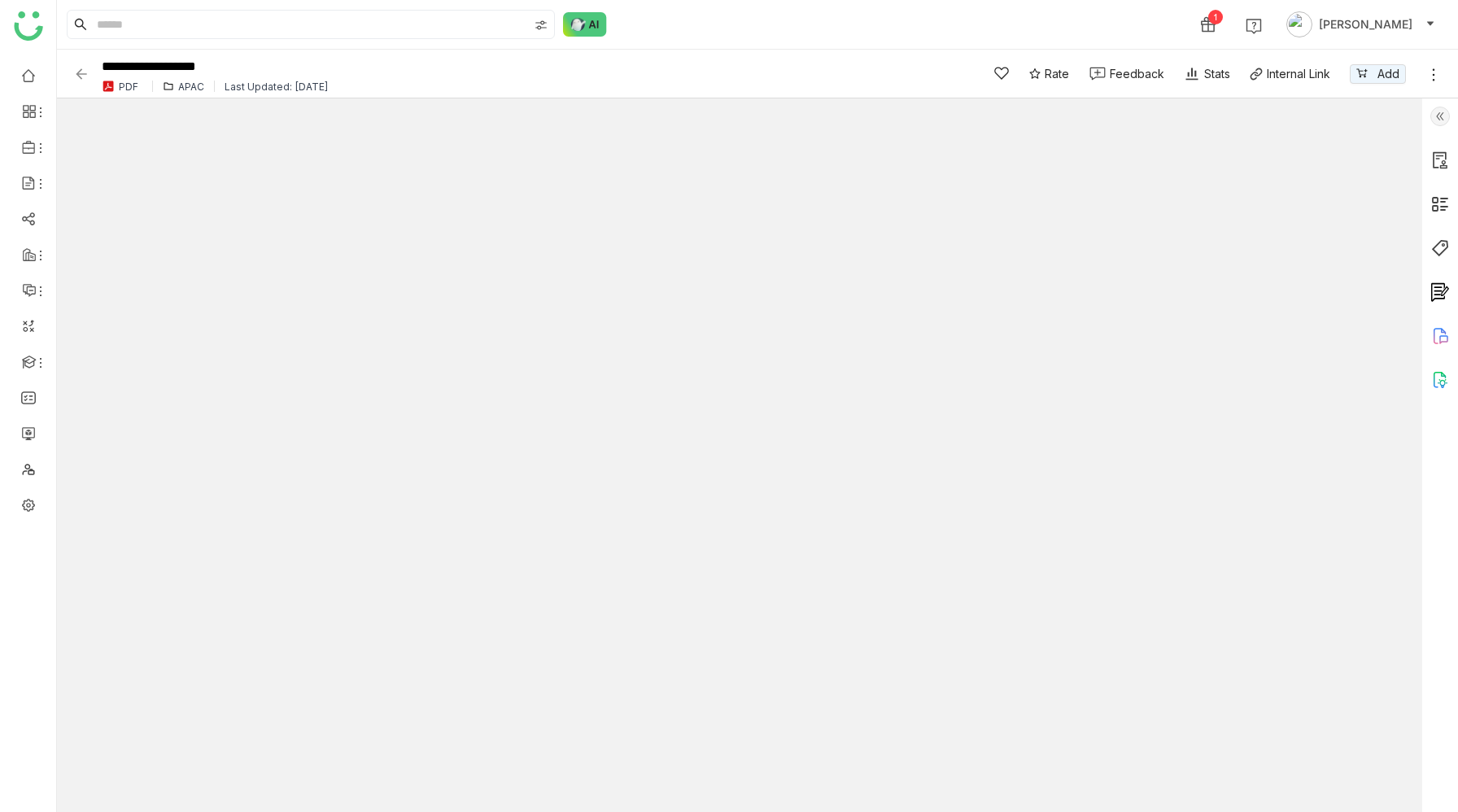
click at [1439, 120] on img at bounding box center [1440, 115] width 19 height 19
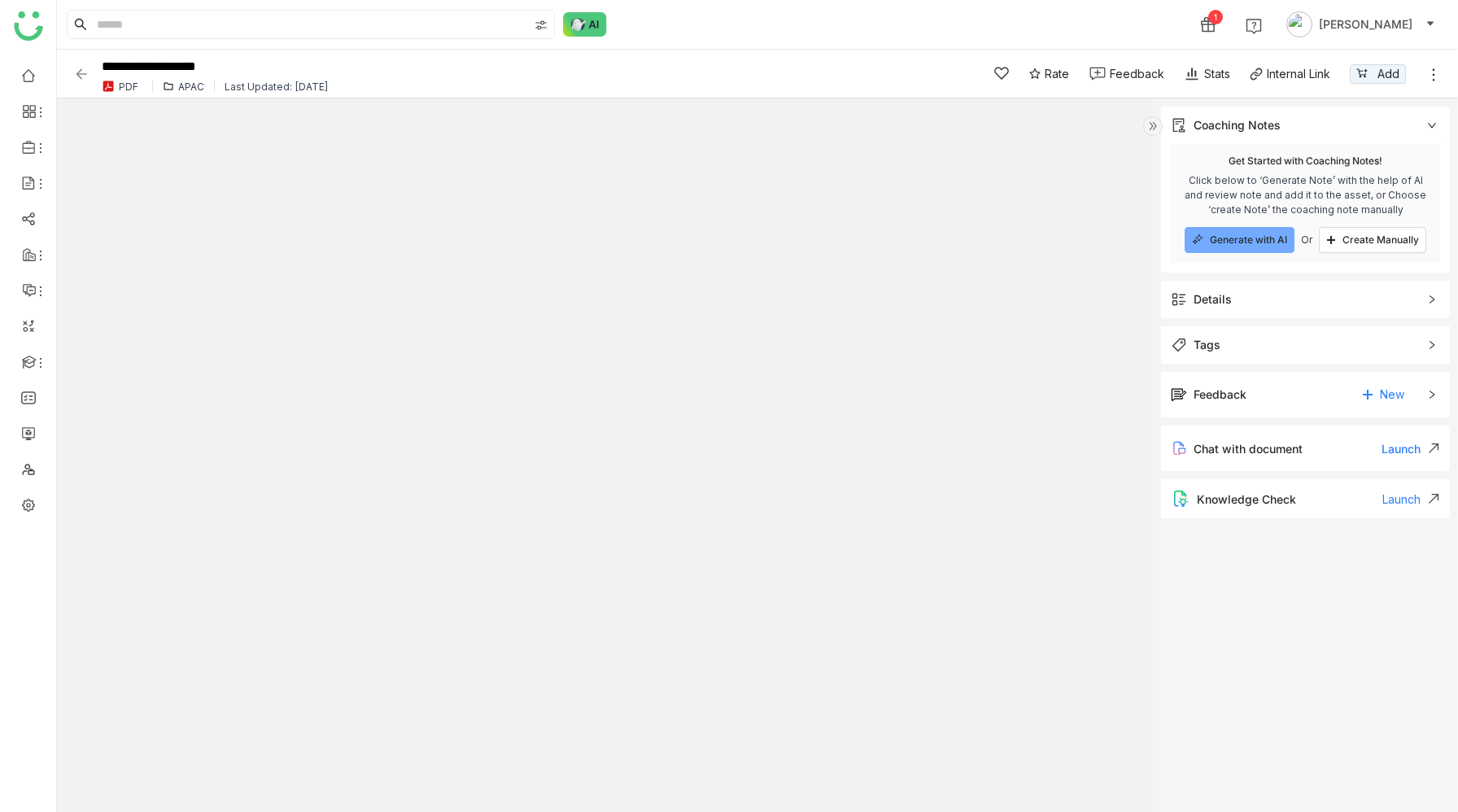
click at [1256, 234] on span "Generate with AI" at bounding box center [1248, 240] width 77 height 13
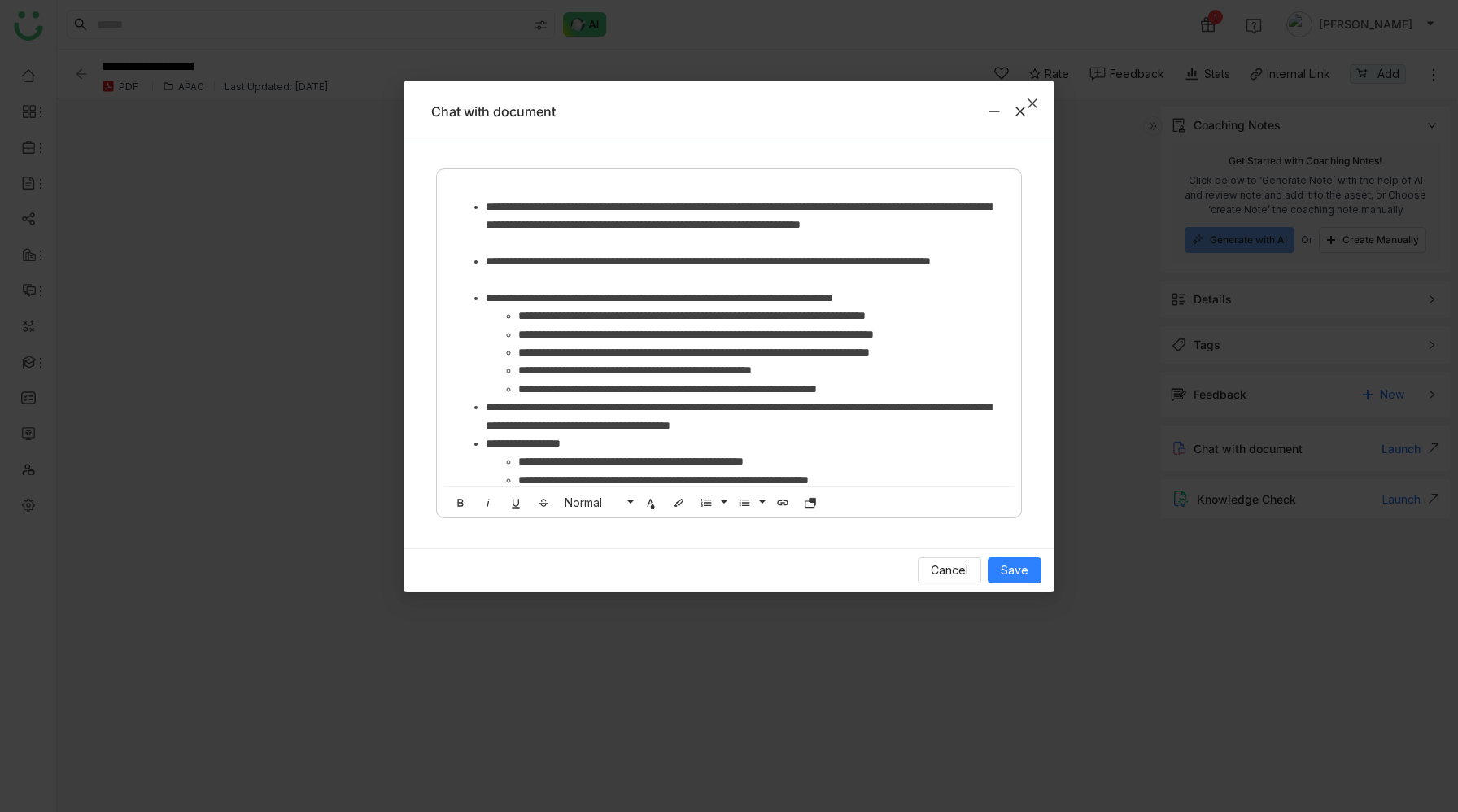
scroll to position [173, 0]
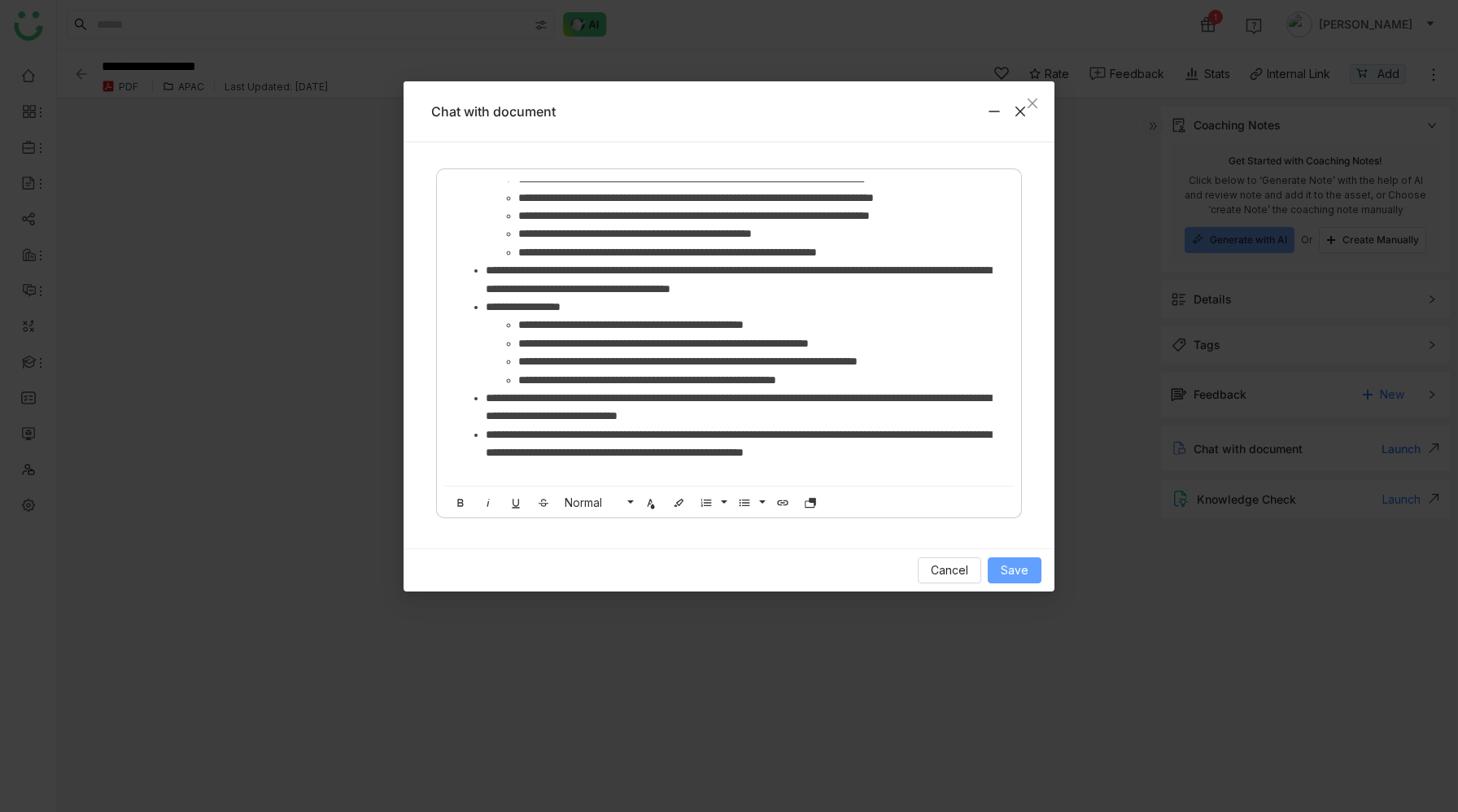
click at [1018, 565] on span "Save" at bounding box center [1015, 570] width 27 height 18
